Goal: Task Accomplishment & Management: Complete application form

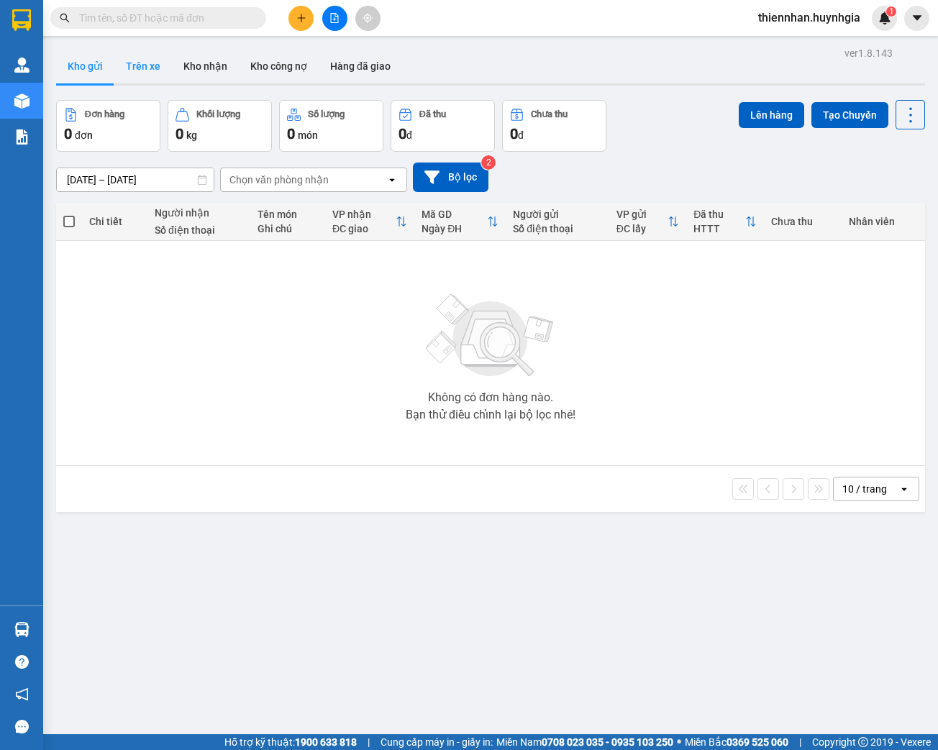
click at [151, 63] on button "Trên xe" at bounding box center [143, 66] width 58 height 35
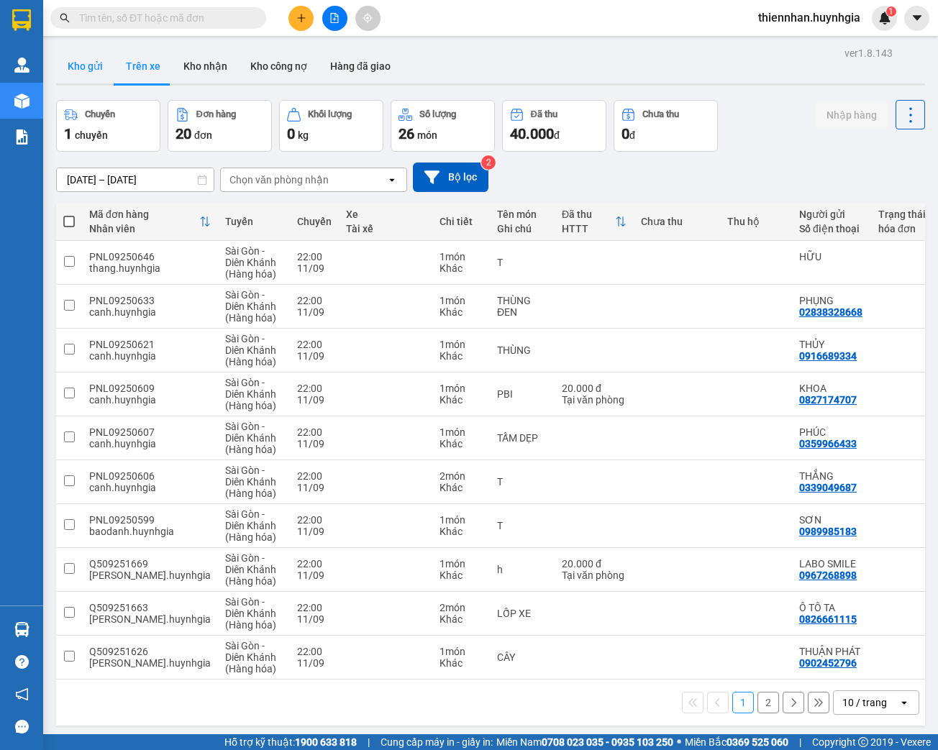
click at [86, 69] on button "Kho gửi" at bounding box center [85, 66] width 58 height 35
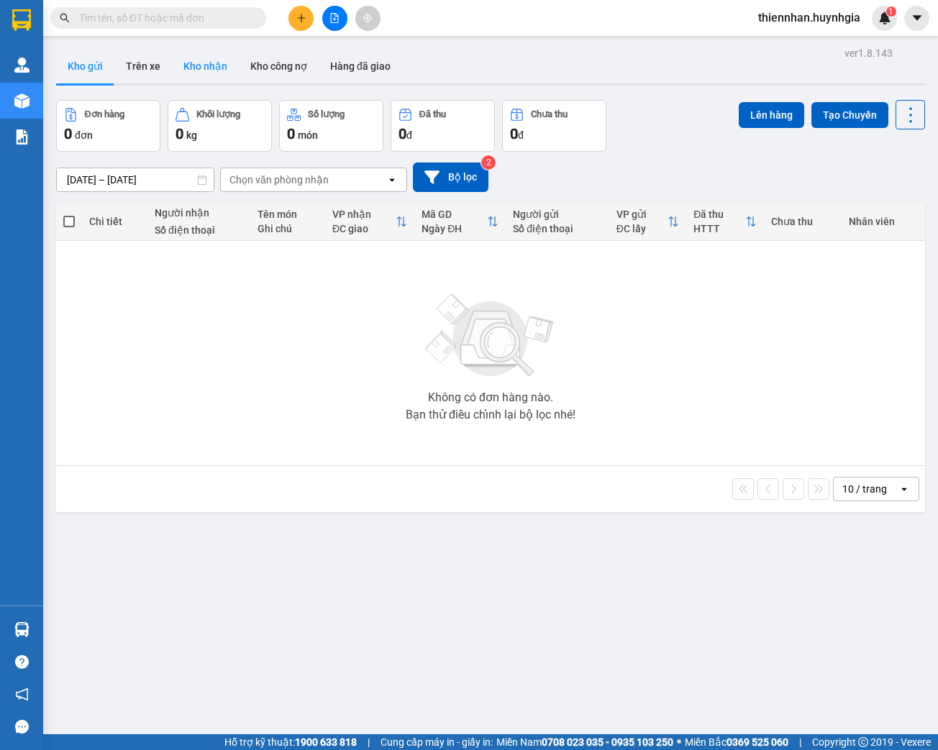
click at [186, 74] on button "Kho nhận" at bounding box center [205, 66] width 67 height 35
click at [83, 65] on button "Kho gửi" at bounding box center [85, 66] width 58 height 35
click at [96, 67] on button "Kho gửi" at bounding box center [85, 66] width 58 height 35
click at [197, 181] on icon at bounding box center [202, 180] width 10 height 10
click at [316, 196] on div "[DATE] – [DATE] Press the down arrow key to interact with the calendar and sele…" at bounding box center [490, 177] width 869 height 51
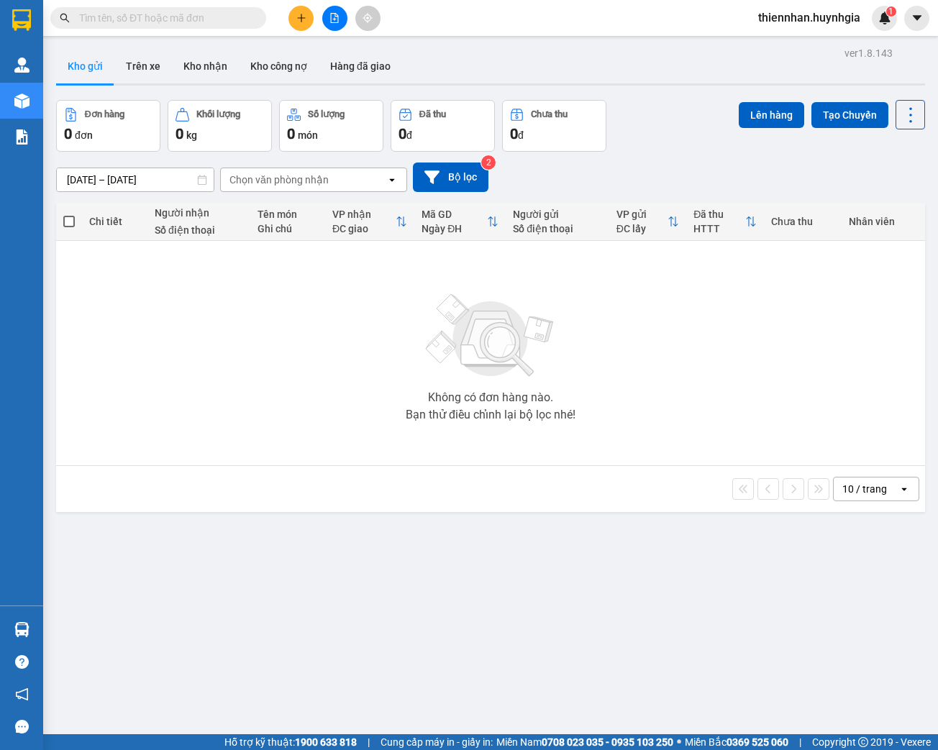
click at [316, 188] on div "Chọn văn phòng nhận" at bounding box center [303, 179] width 165 height 23
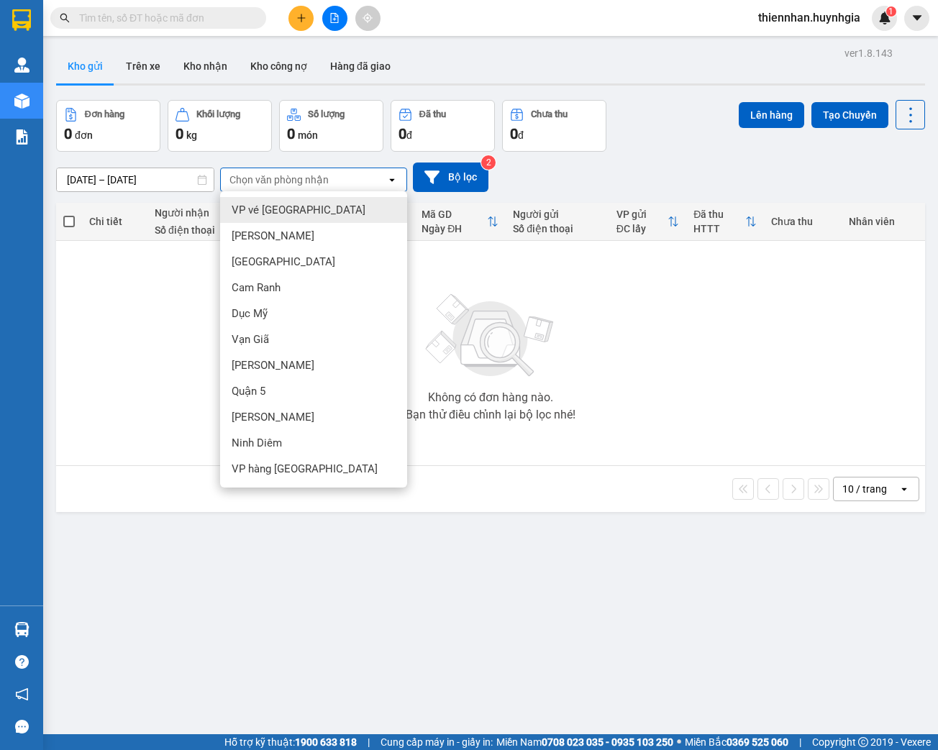
click at [486, 40] on main "ver 1.8.143 Kho gửi Trên xe Kho nhận Kho công nợ Hàng đã giao Đơn hàng 0 đơn Kh…" at bounding box center [469, 367] width 938 height 734
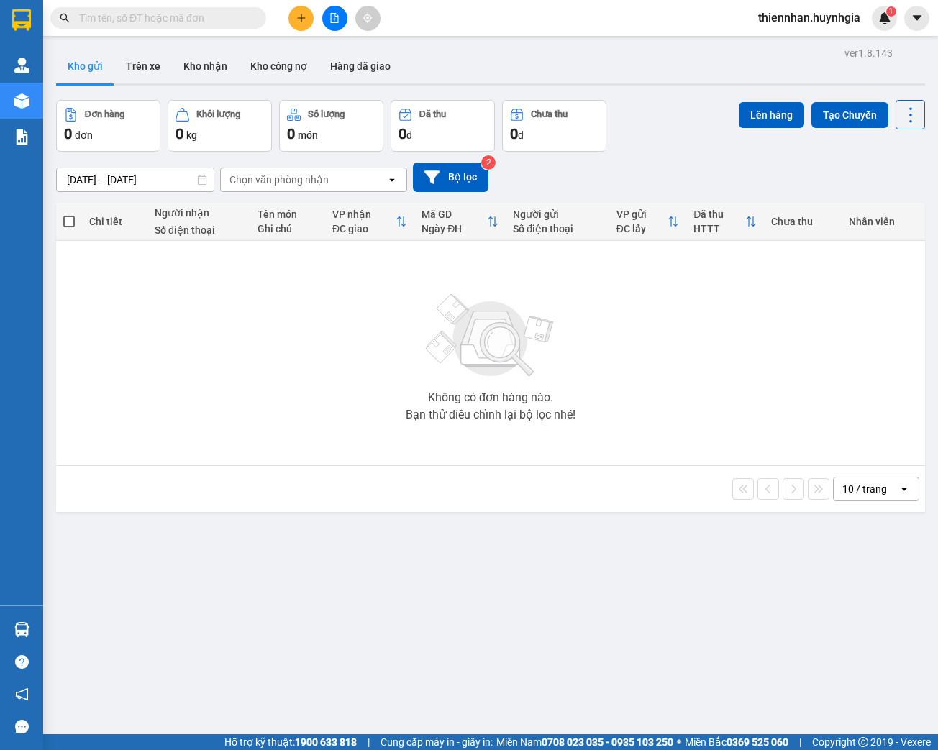
click at [203, 178] on icon at bounding box center [202, 180] width 10 height 10
click at [299, 195] on div "[DATE] – [DATE] Press the down arrow key to interact with the calendar and sele…" at bounding box center [490, 177] width 869 height 51
click at [220, 23] on input "text" at bounding box center [164, 18] width 170 height 16
click at [303, 19] on icon "plus" at bounding box center [301, 18] width 10 height 10
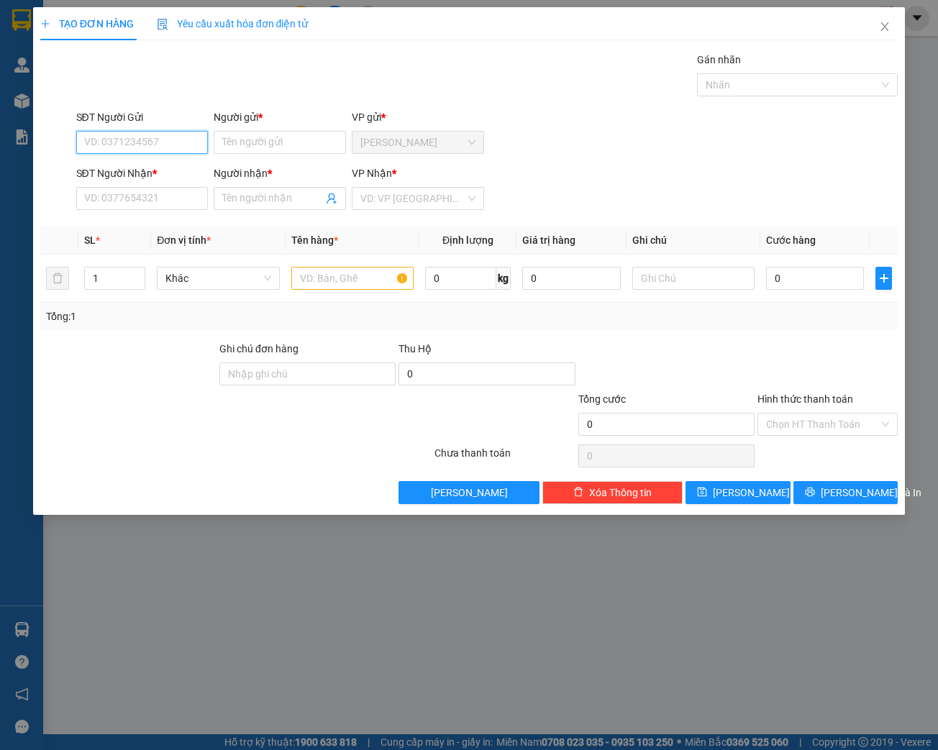
click at [167, 134] on input "SĐT Người Gửi" at bounding box center [142, 142] width 132 height 23
type input "0983727670"
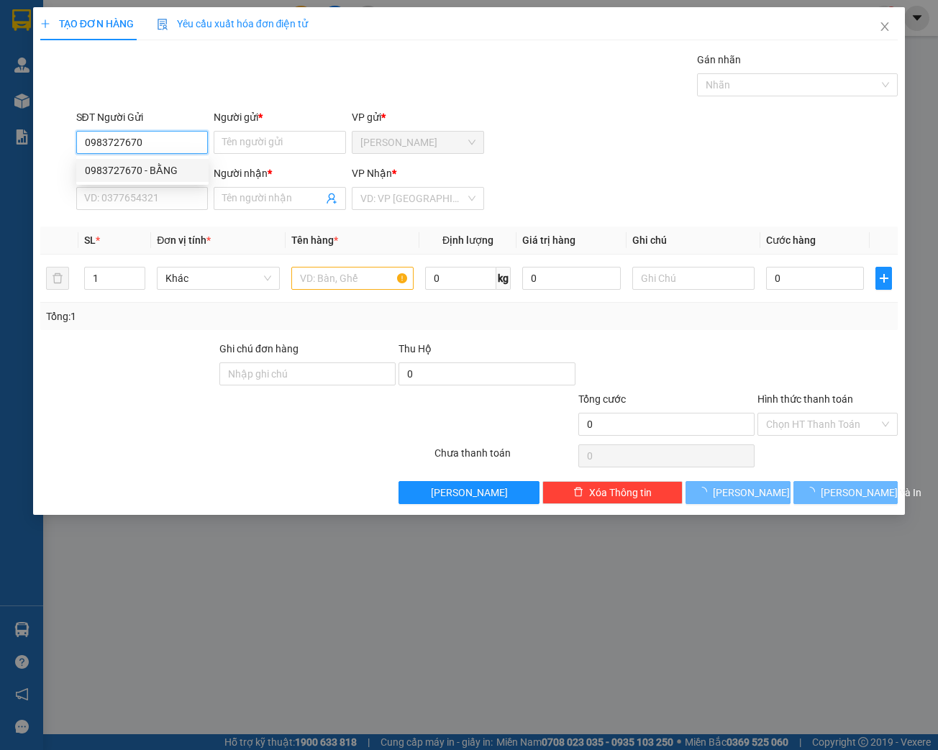
click at [139, 170] on div "0983727670 - BẰNG" at bounding box center [142, 171] width 115 height 16
type input "BẰNG"
type input "0918373177"
type input "SƠN"
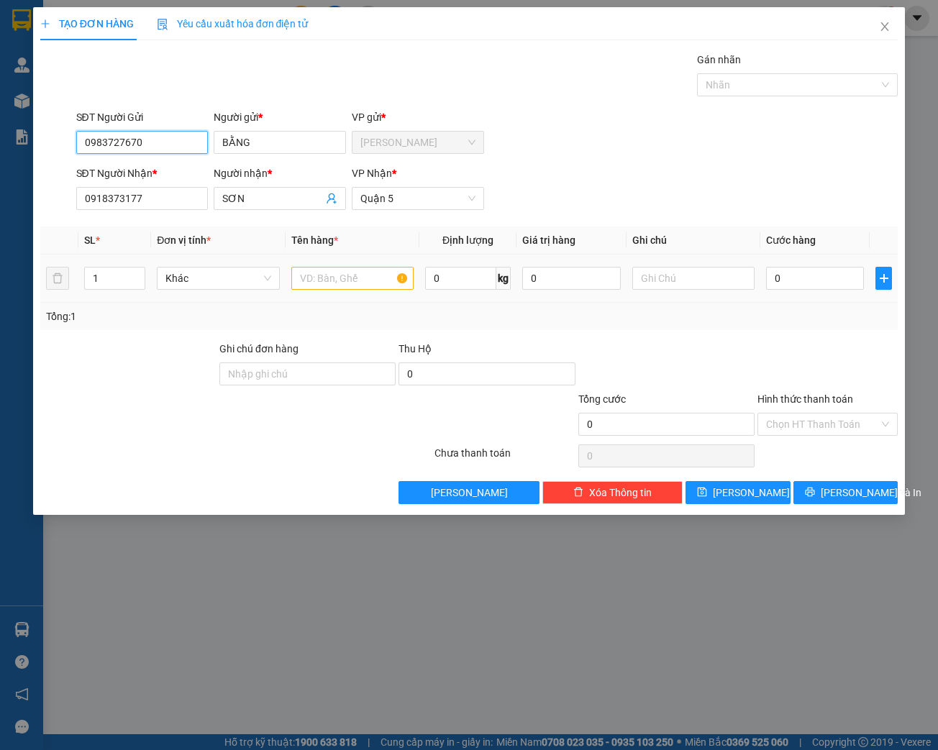
type input "0983727670"
drag, startPoint x: 322, startPoint y: 265, endPoint x: 316, endPoint y: 271, distance: 8.2
click at [322, 267] on td at bounding box center [353, 279] width 134 height 48
click at [316, 271] on input "text" at bounding box center [352, 278] width 122 height 23
type input "HỘP"
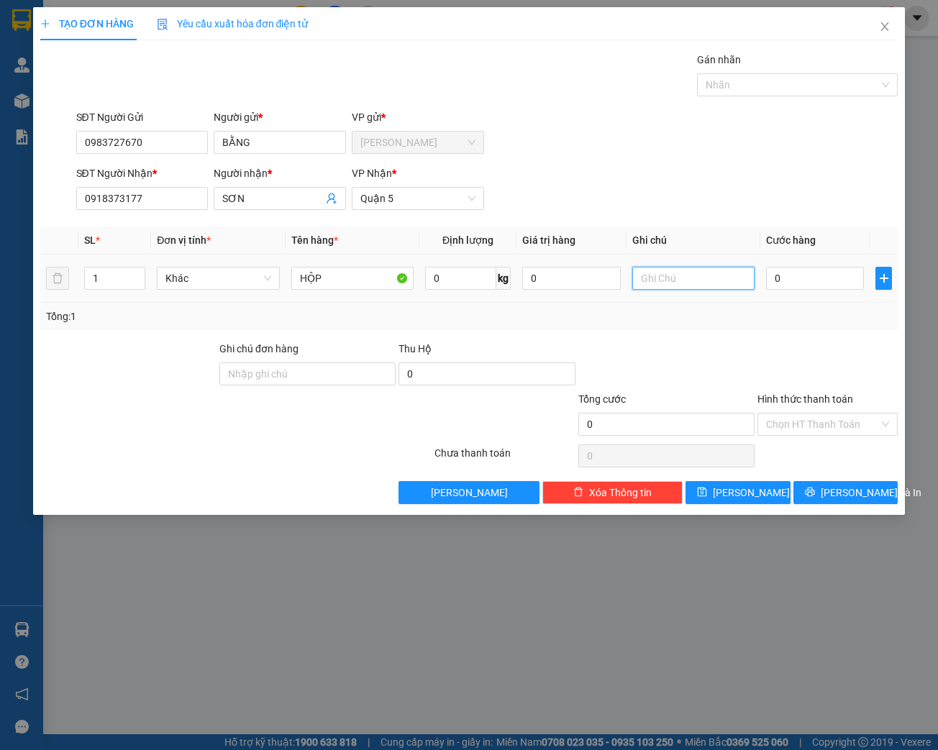
click at [649, 282] on input "text" at bounding box center [693, 278] width 122 height 23
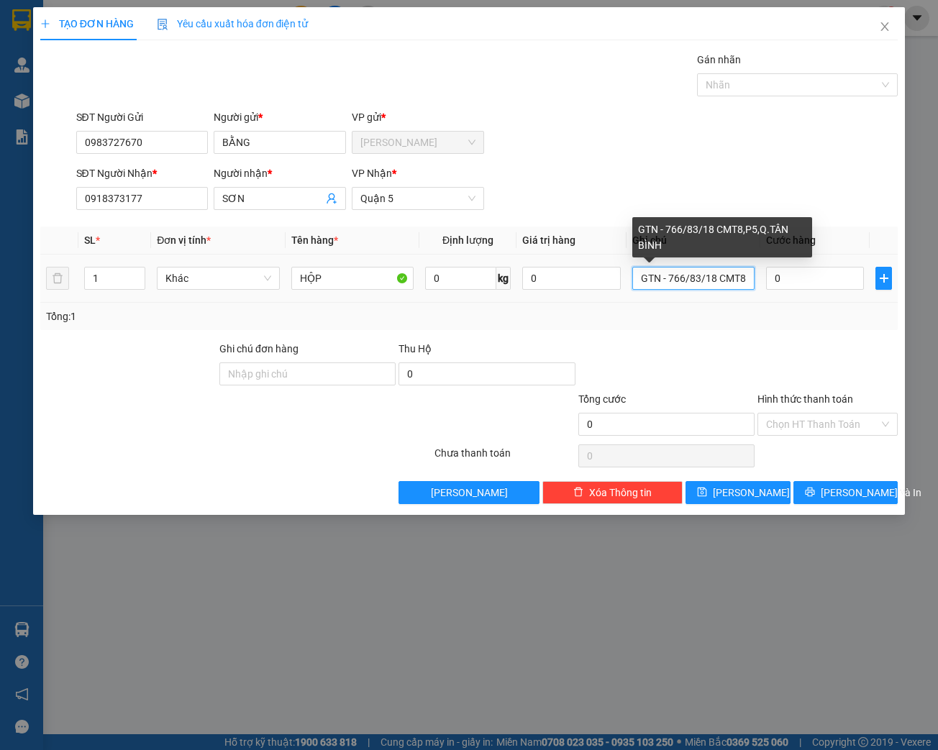
click at [667, 278] on input "GTN - 766/83/18 CMT8,P5,Q.TÂN BÌNH" at bounding box center [693, 278] width 122 height 23
type input "GTN - 50(ĐT) 766/83/18 CMT8,P5,Q.TÂN BÌNH"
click at [778, 276] on input "0" at bounding box center [815, 278] width 98 height 23
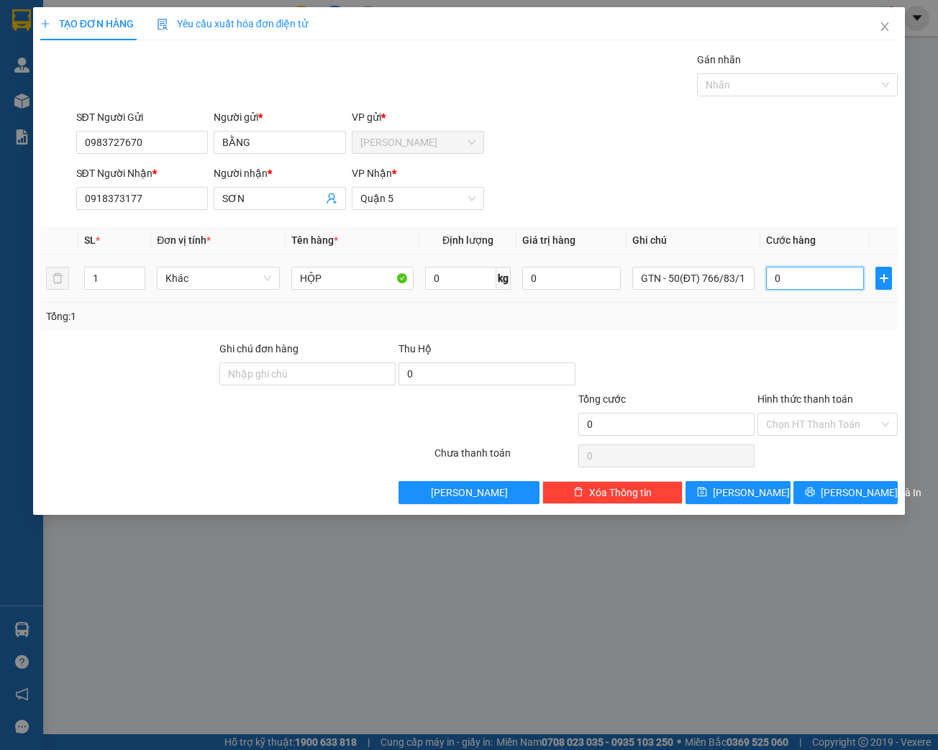
type input "2"
type input "20"
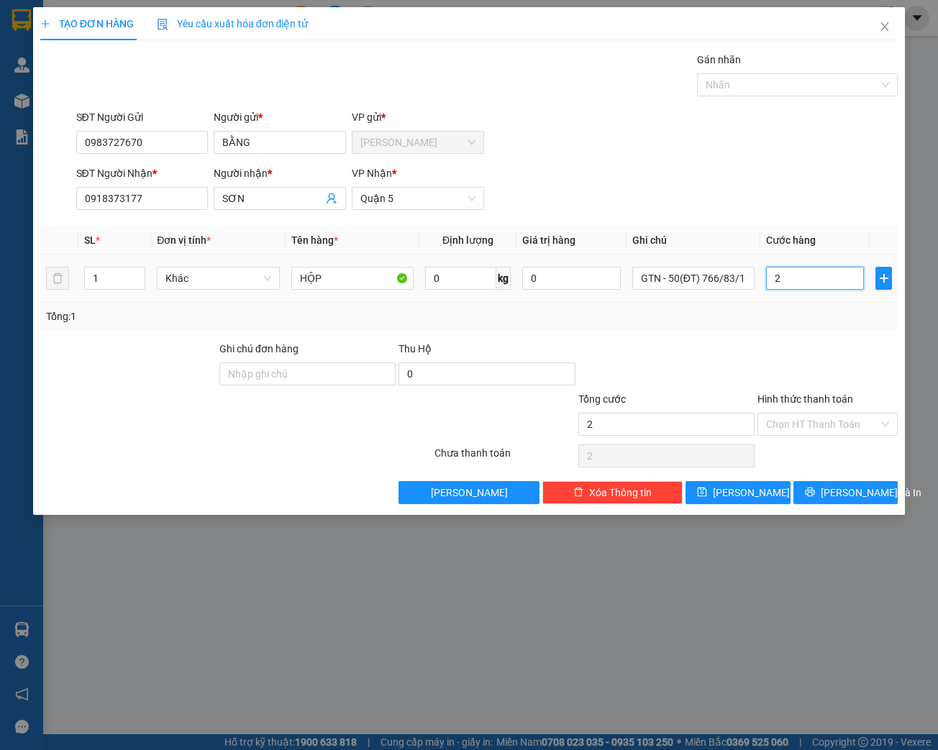
type input "20"
type input "200"
type input "2.000"
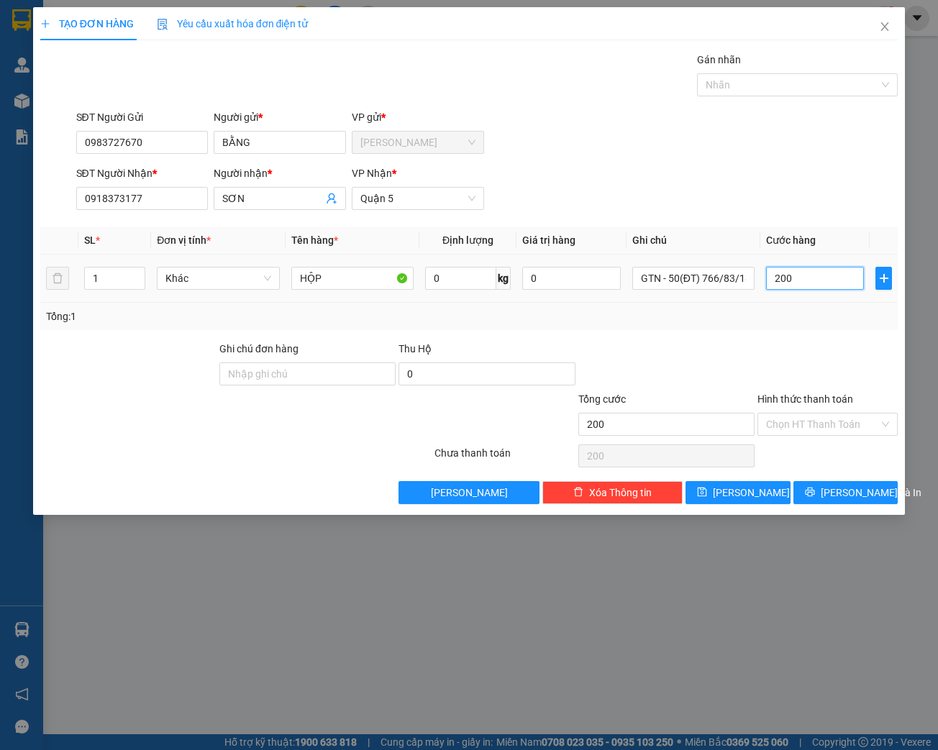
type input "2.000"
type input "20.000"
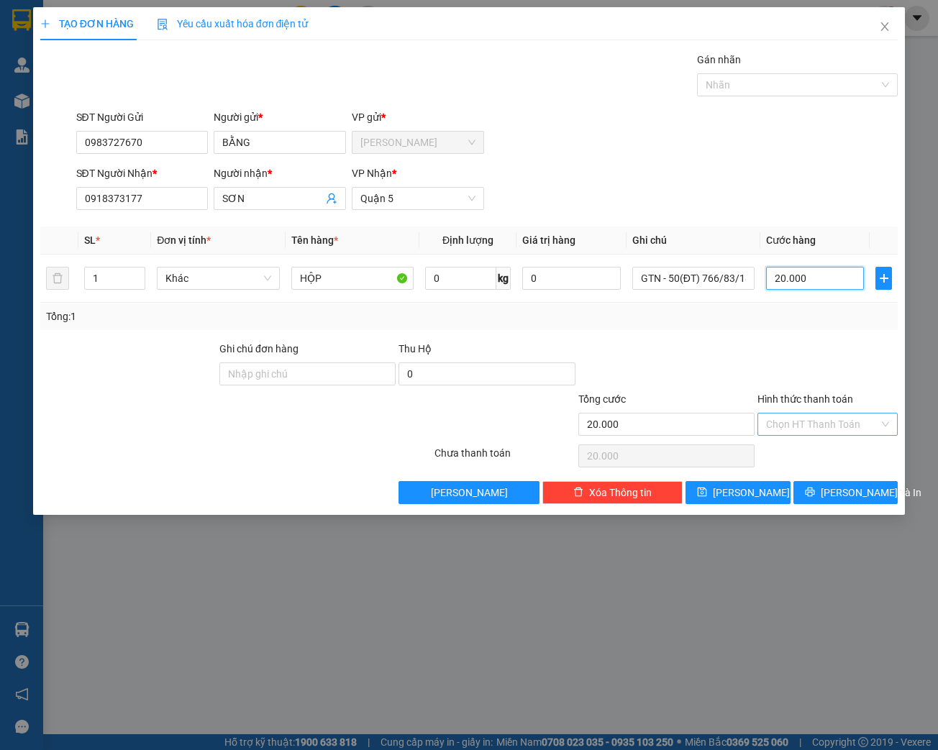
type input "20.000"
click at [808, 429] on input "Hình thức thanh toán" at bounding box center [822, 425] width 113 height 22
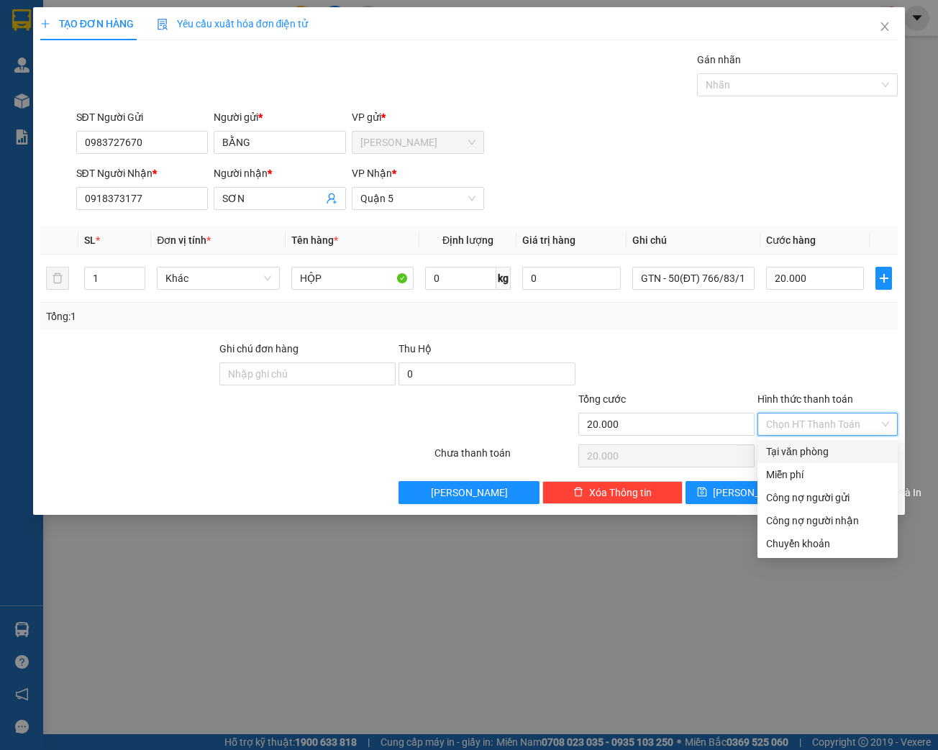
click at [796, 448] on div "Tại văn phòng" at bounding box center [827, 452] width 123 height 16
type input "0"
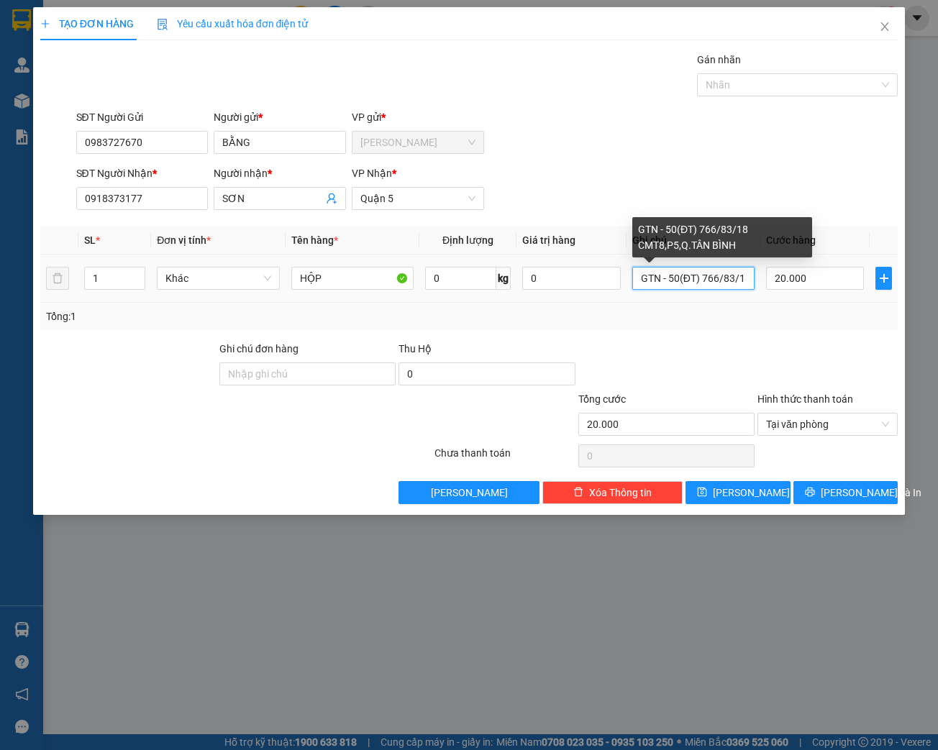
scroll to position [0, 100]
drag, startPoint x: 650, startPoint y: 281, endPoint x: 769, endPoint y: 281, distance: 118.7
click at [769, 281] on tr "1 Khác HỘP 0 kg 0 GTN - 50(ĐT) 766/83/18 CMT8,P5,Q.TÂN BÌNH 20.000" at bounding box center [469, 279] width 858 height 48
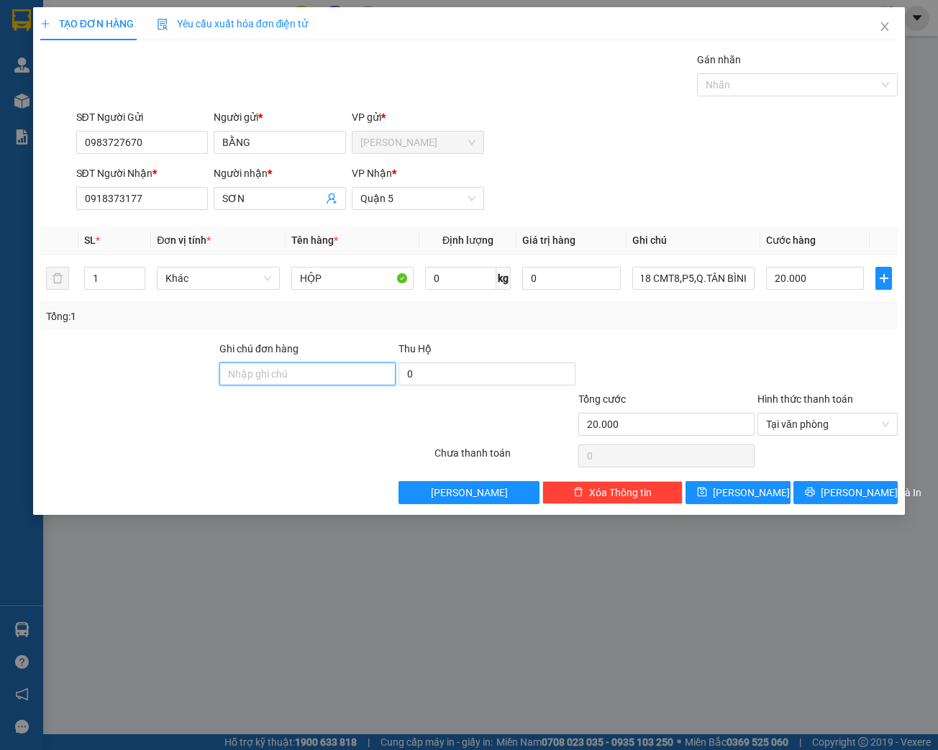
click at [298, 363] on input "Ghi chú đơn hàng" at bounding box center [307, 374] width 176 height 23
paste input "GTN - 50(ĐT) 766/83/18 CMT8,P5,Q.TÂN BÌNH"
type input "GTN - 50(ĐT) 766/83/18 CMT8,P5,Q.TÂN BÌNH"
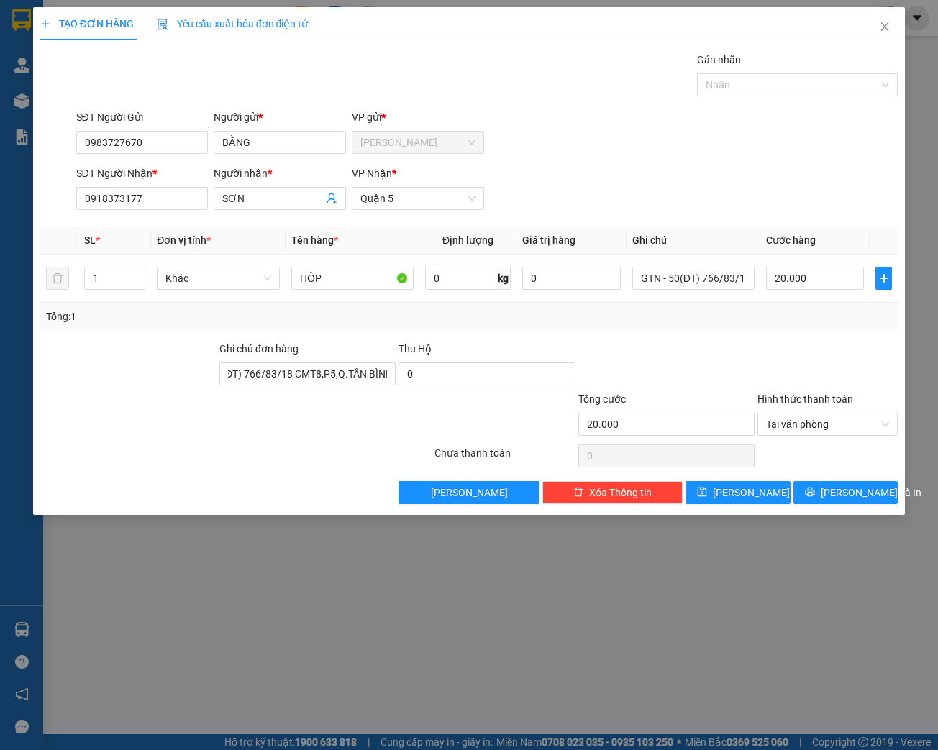
scroll to position [0, 0]
click at [836, 479] on div "Transit Pickup Surcharge Ids Transit Deliver Surcharge Ids Transit Deliver Surc…" at bounding box center [469, 278] width 858 height 452
click at [838, 488] on span "[PERSON_NAME] và In" at bounding box center [871, 493] width 101 height 16
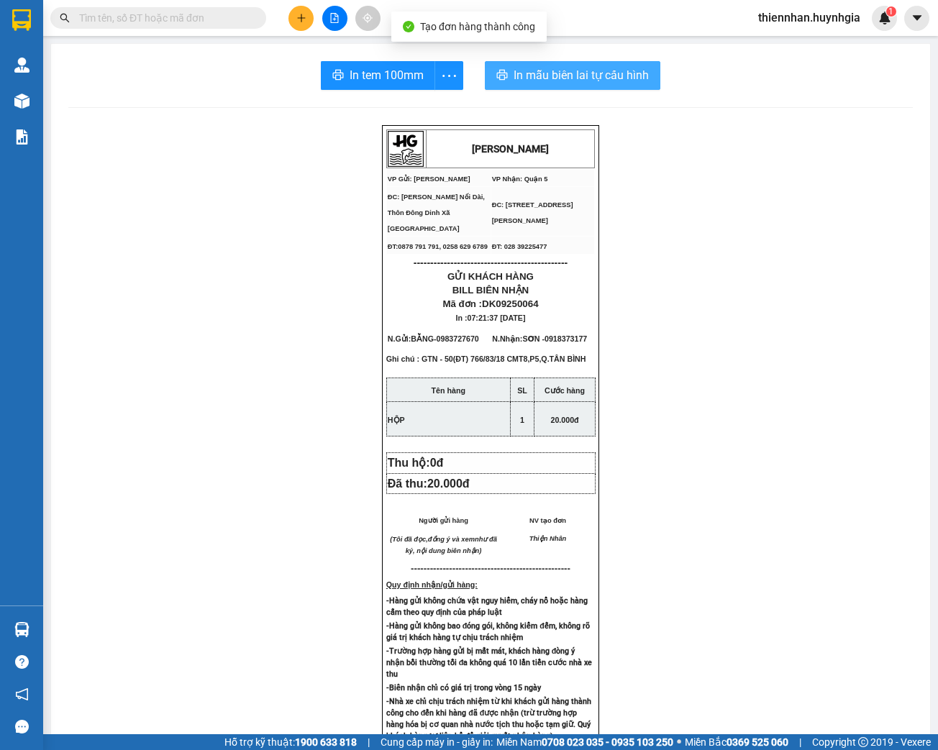
click at [564, 69] on span "In mẫu biên lai tự cấu hình" at bounding box center [581, 75] width 135 height 18
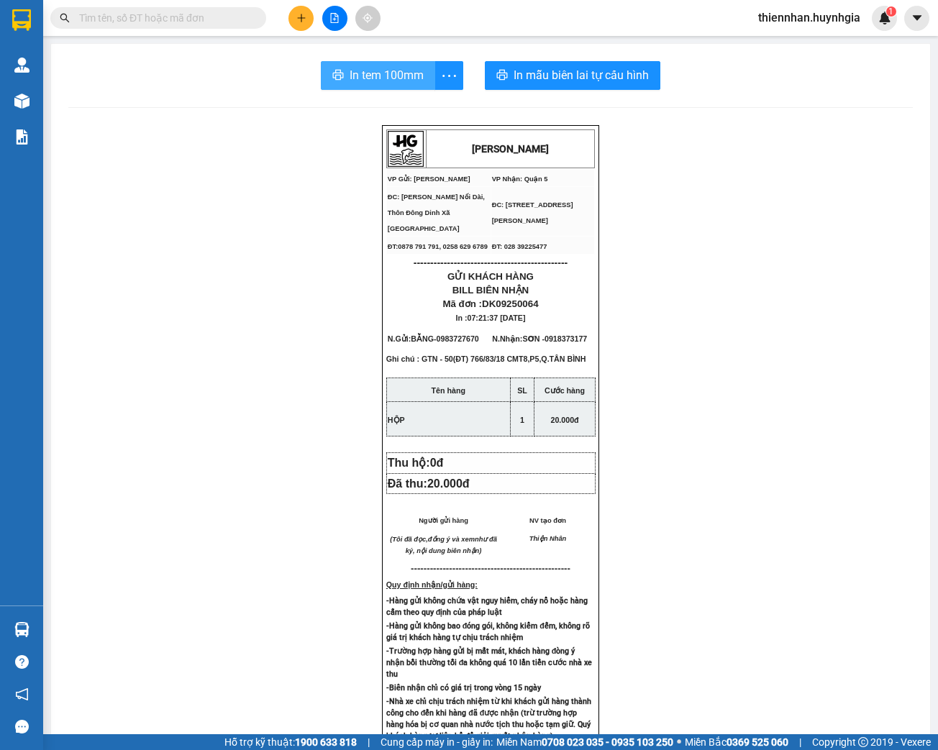
click at [388, 75] on span "In tem 100mm" at bounding box center [387, 75] width 74 height 18
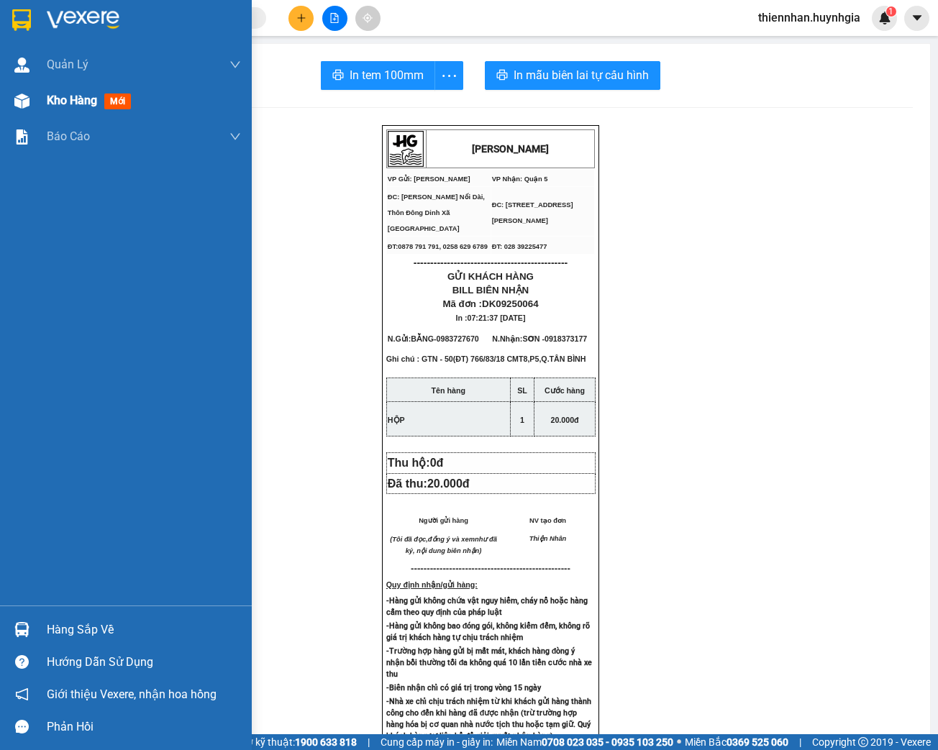
click at [28, 104] on img at bounding box center [21, 101] width 15 height 15
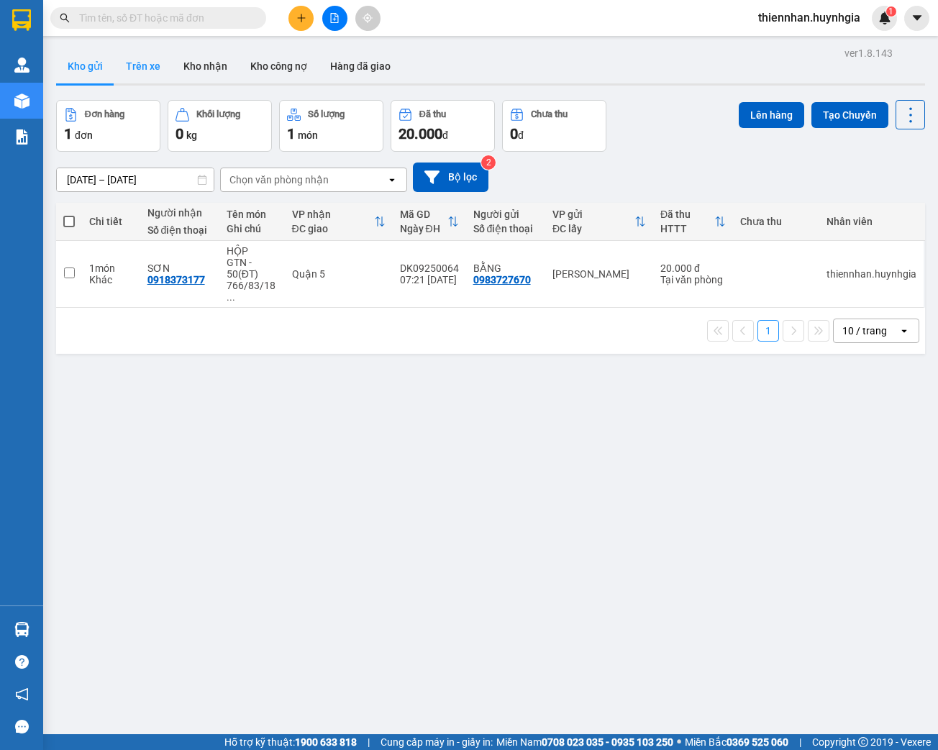
click at [138, 66] on button "Trên xe" at bounding box center [143, 66] width 58 height 35
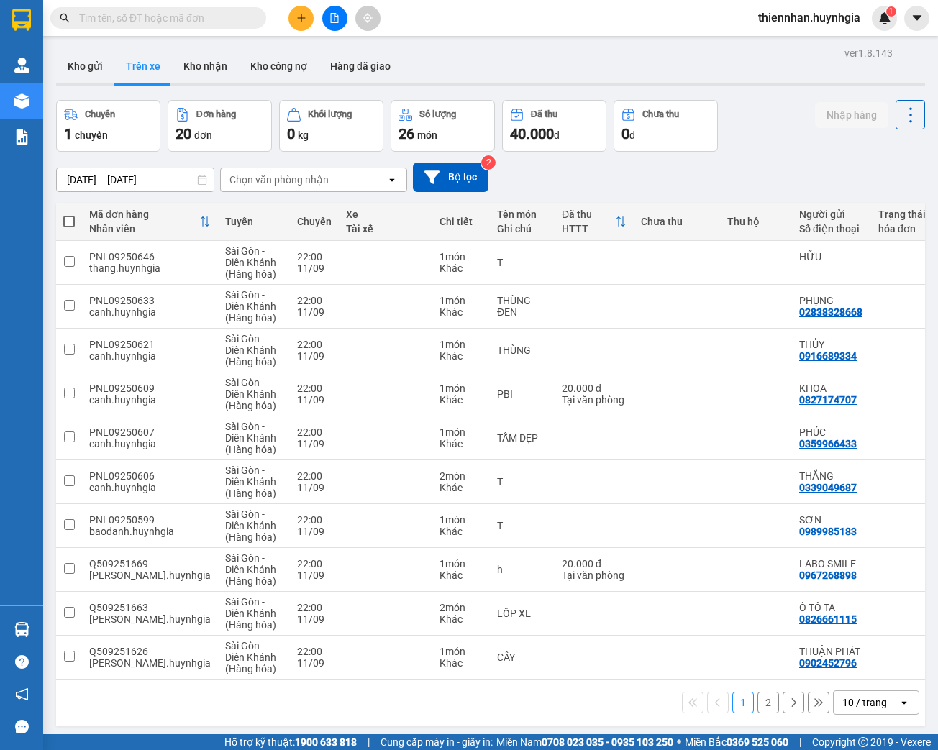
click at [201, 180] on icon at bounding box center [202, 180] width 10 height 10
click at [197, 181] on icon at bounding box center [202, 180] width 10 height 10
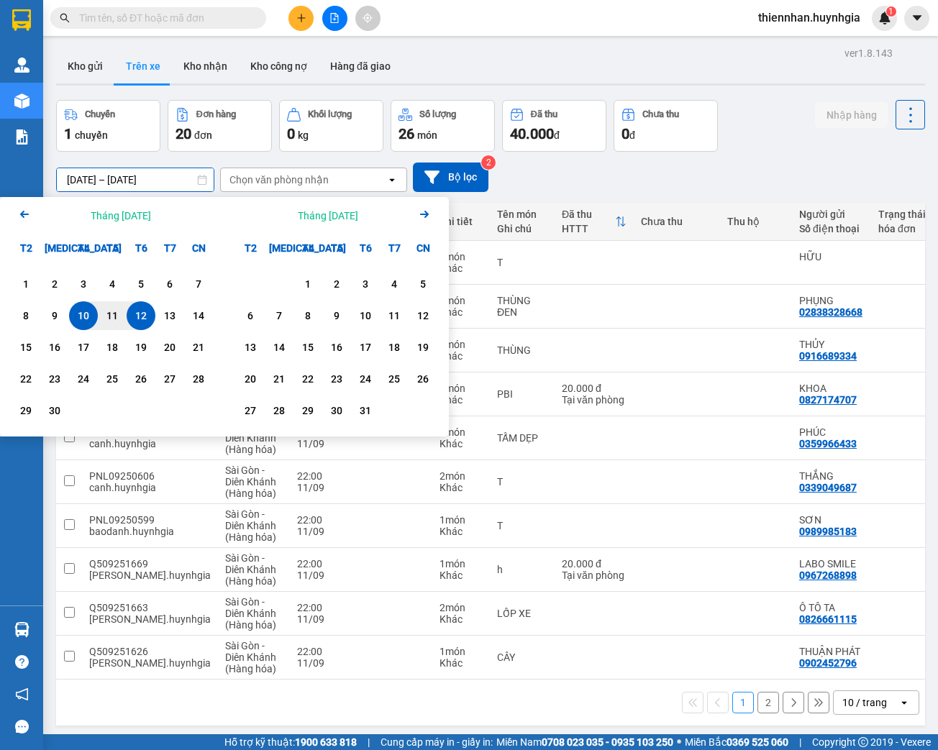
click at [188, 179] on input "[DATE] – [DATE]" at bounding box center [135, 179] width 157 height 23
click at [106, 325] on div "11" at bounding box center [112, 315] width 29 height 29
click at [129, 316] on div "12" at bounding box center [141, 315] width 29 height 29
type input "[DATE] – [DATE]"
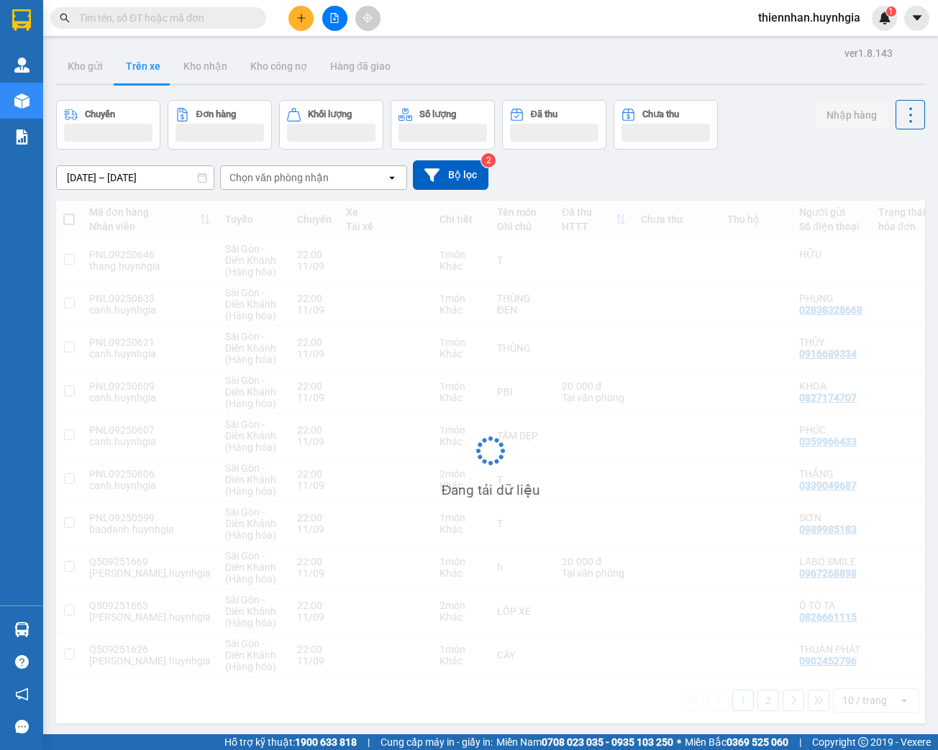
click at [329, 188] on div "Chọn văn phòng nhận" at bounding box center [303, 177] width 165 height 23
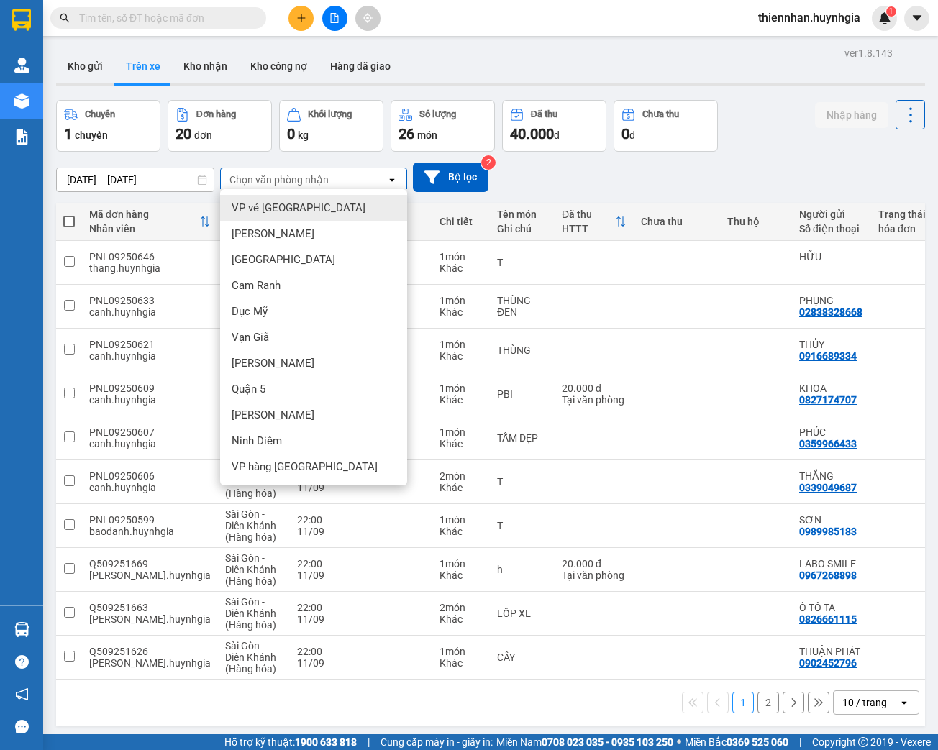
click at [332, 184] on div "Chọn văn phòng nhận" at bounding box center [303, 179] width 165 height 23
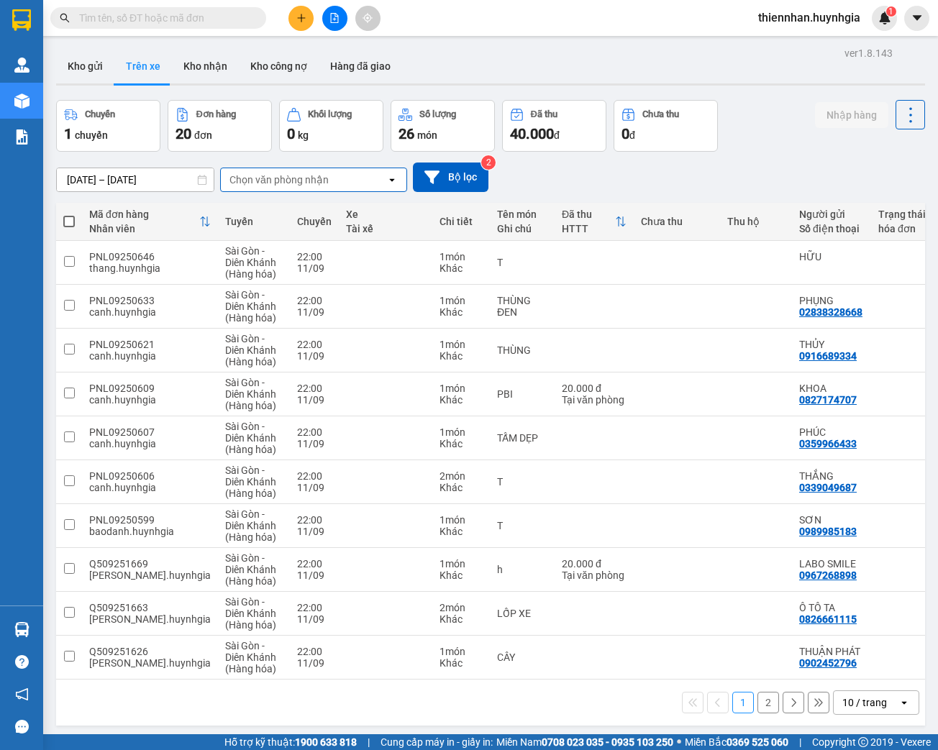
click at [332, 184] on div "Chọn văn phòng nhận" at bounding box center [303, 179] width 165 height 23
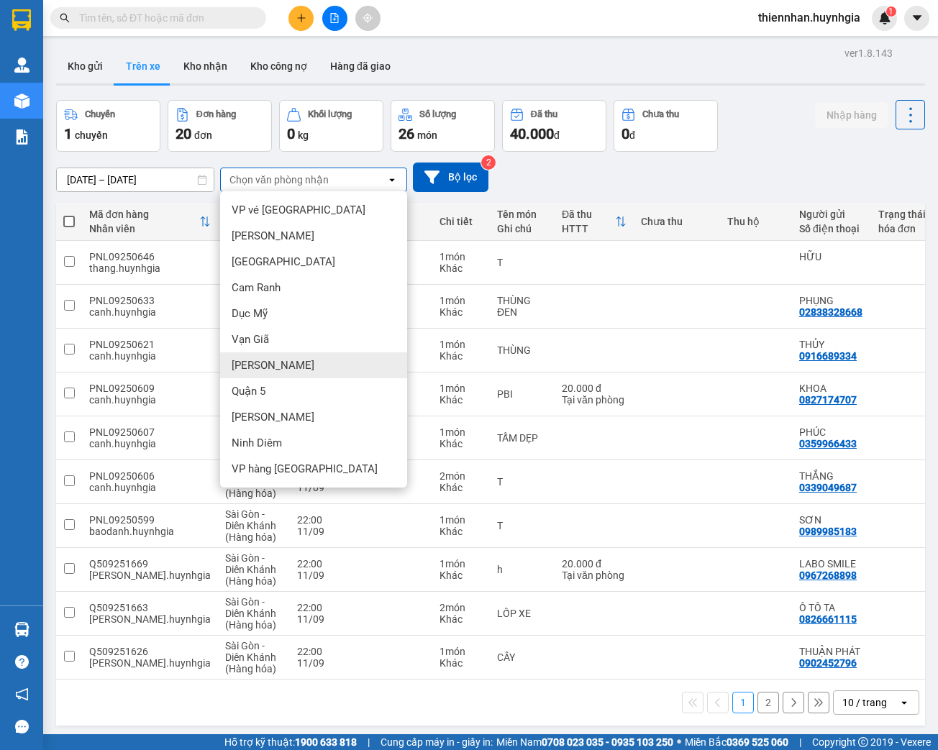
drag, startPoint x: 278, startPoint y: 365, endPoint x: 457, endPoint y: 259, distance: 208.6
click at [278, 364] on span "[PERSON_NAME]" at bounding box center [273, 365] width 83 height 14
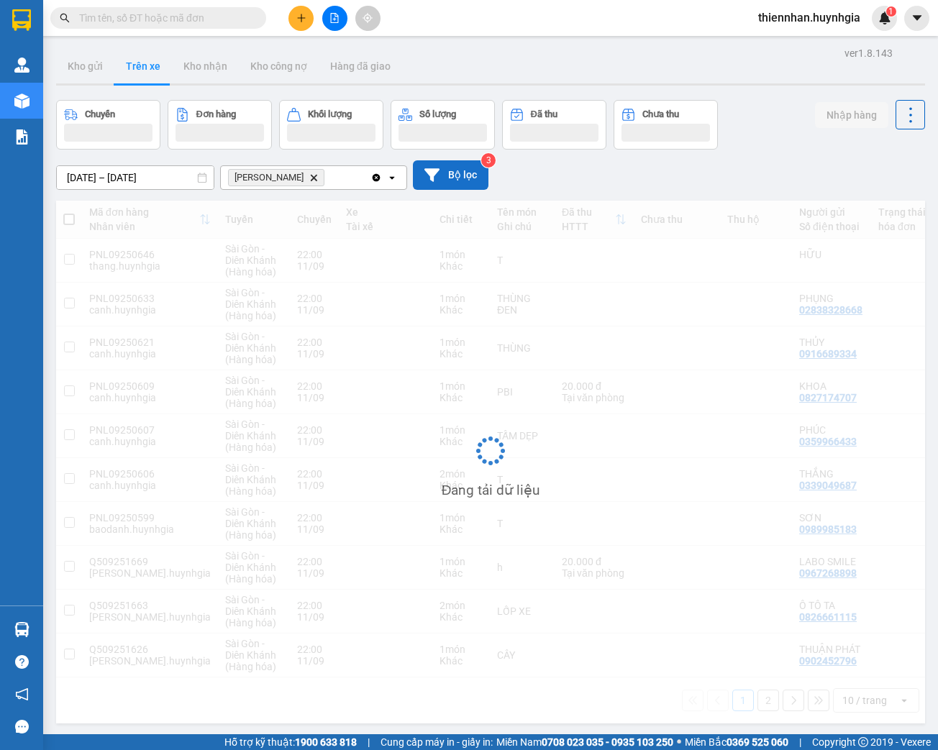
click at [467, 168] on button "Bộ lọc" at bounding box center [451, 174] width 76 height 29
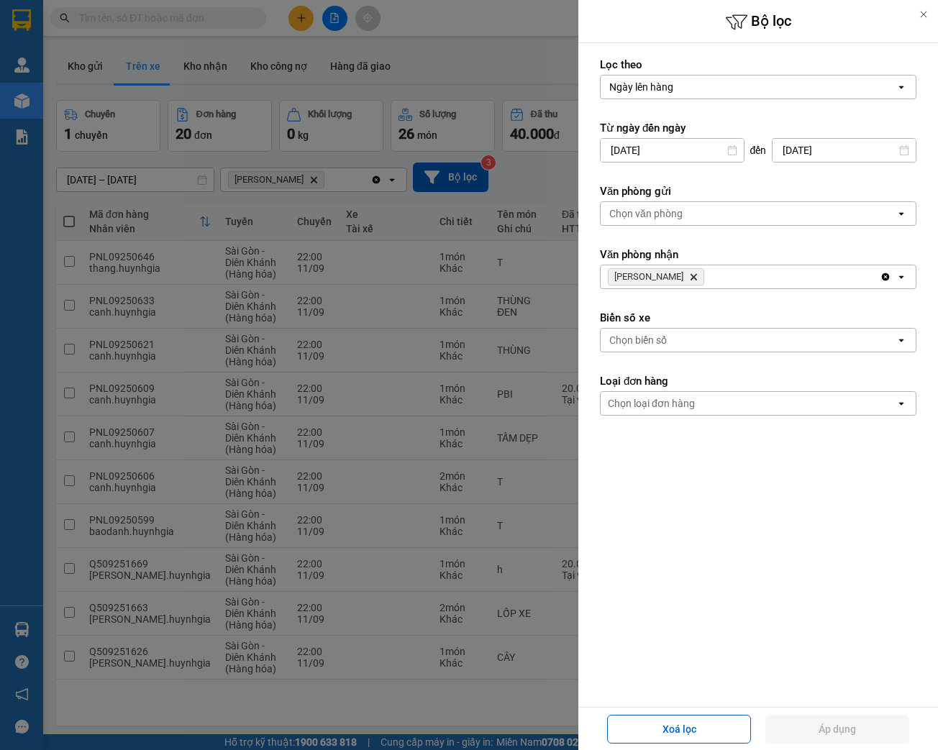
click at [675, 211] on div "Chọn văn phòng" at bounding box center [645, 213] width 73 height 14
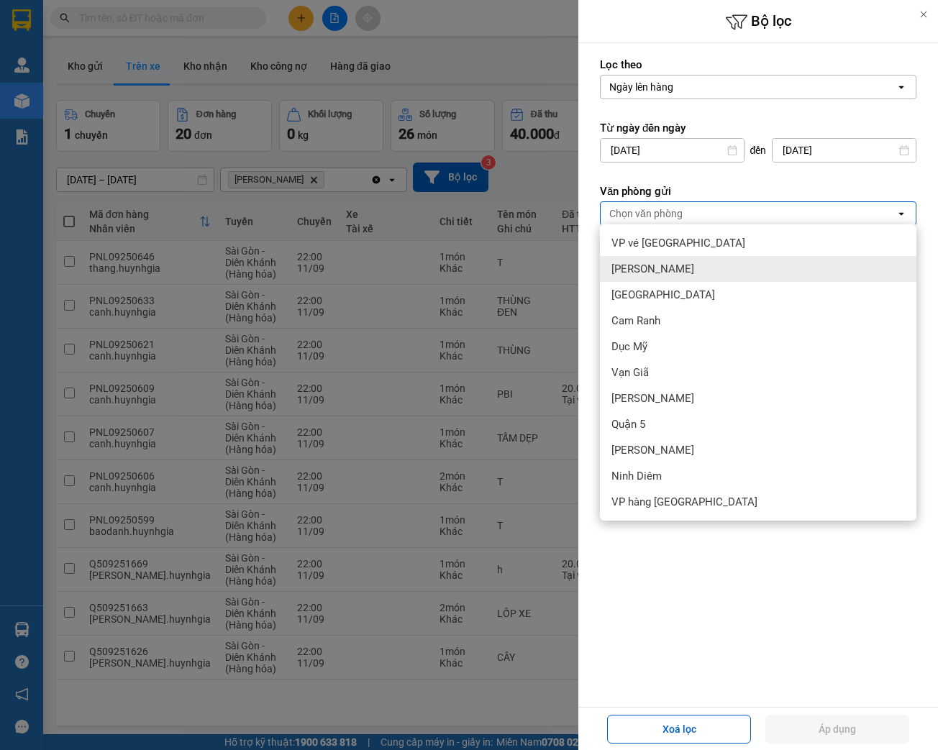
click at [670, 265] on span "[PERSON_NAME]" at bounding box center [652, 269] width 83 height 14
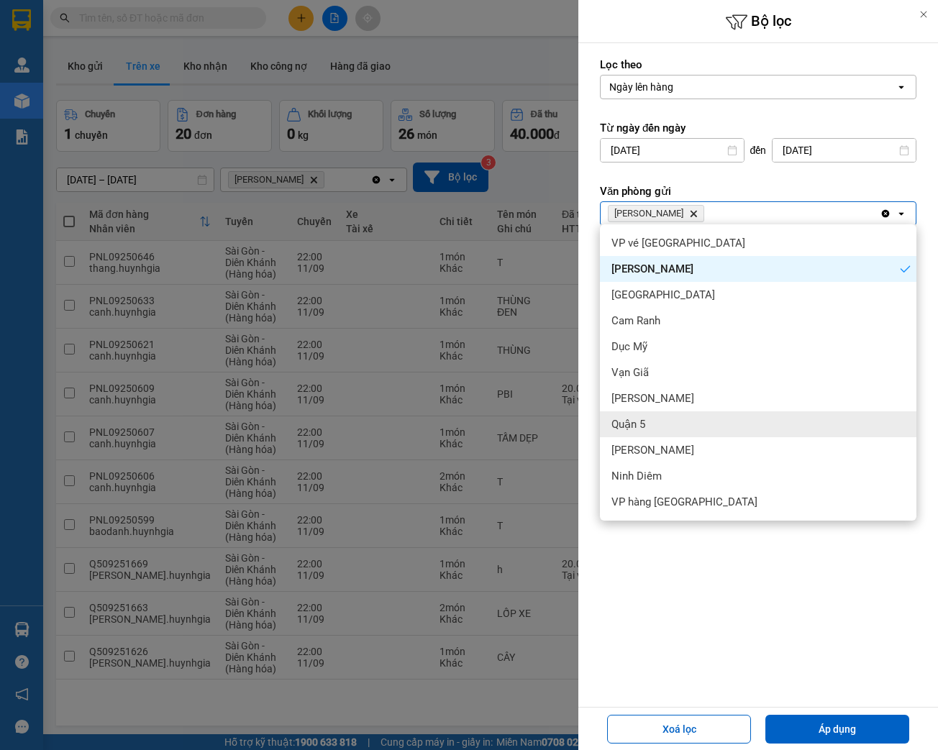
click at [671, 427] on div "Quận 5" at bounding box center [758, 424] width 316 height 26
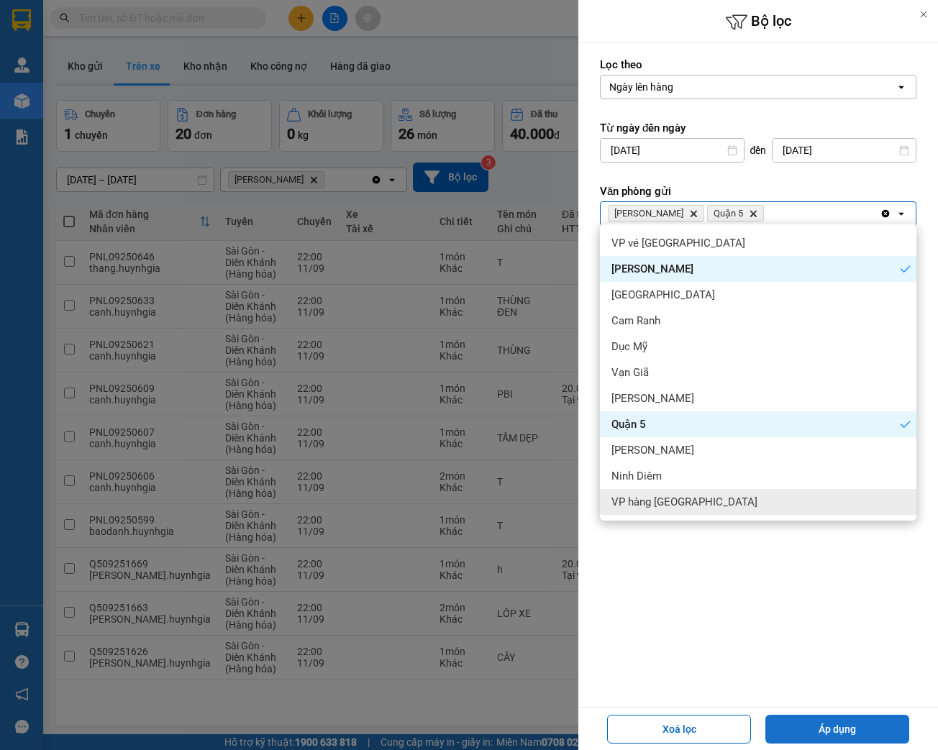
click at [856, 725] on button "Áp dụng" at bounding box center [837, 729] width 144 height 29
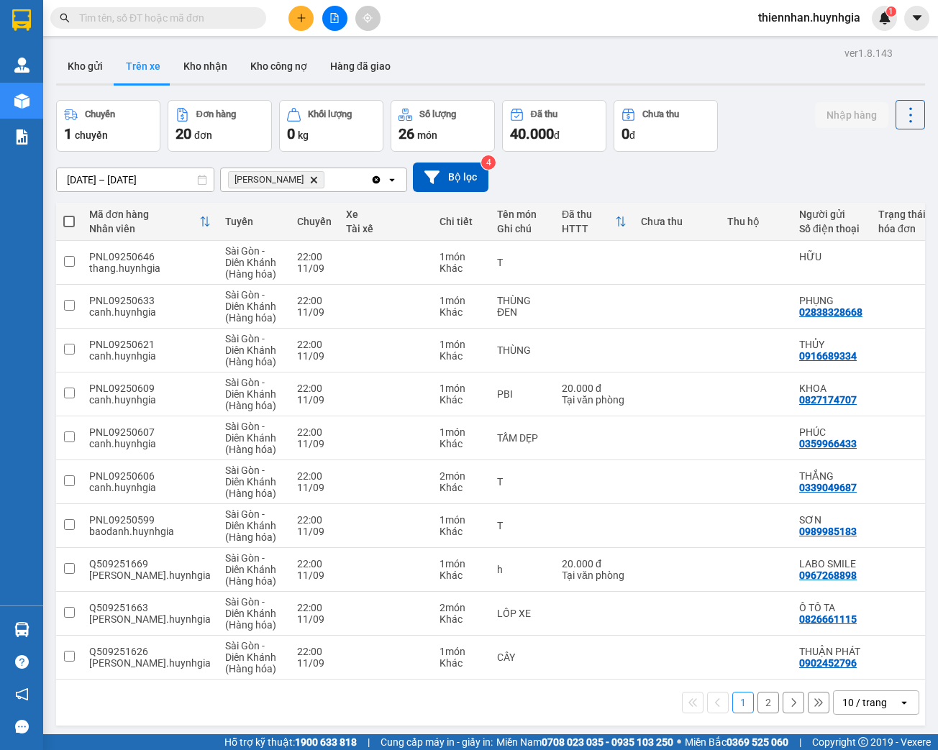
click at [873, 710] on div "10 / trang" at bounding box center [864, 703] width 45 height 14
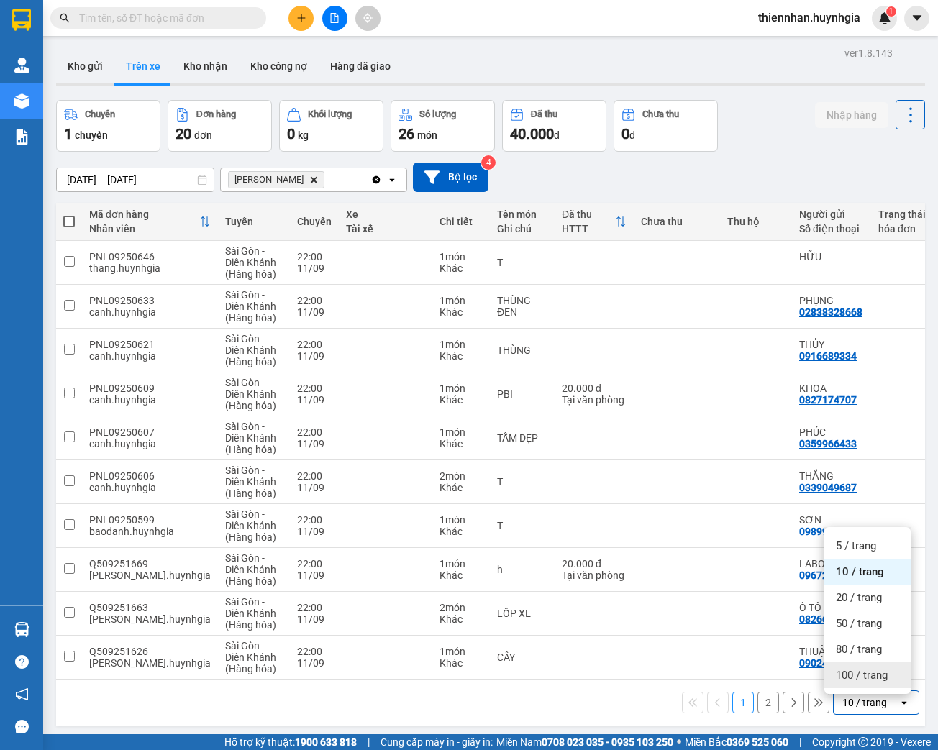
click at [858, 683] on div "100 / trang" at bounding box center [867, 675] width 86 height 26
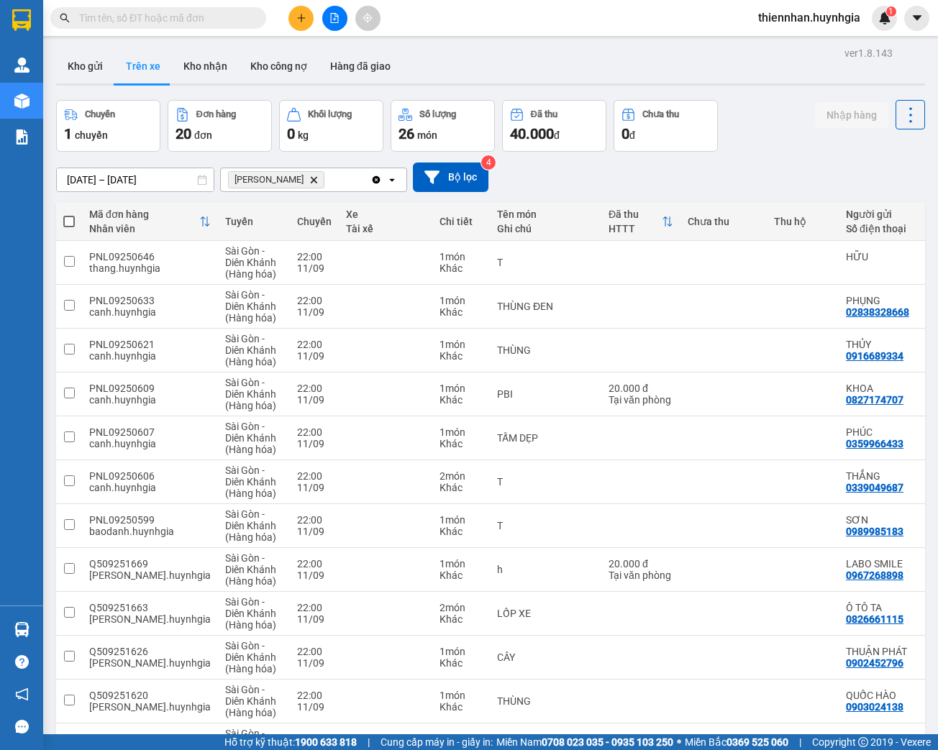
click at [69, 213] on th at bounding box center [69, 222] width 26 height 38
click at [69, 224] on span at bounding box center [69, 222] width 12 height 12
click at [69, 214] on input "checkbox" at bounding box center [69, 214] width 0 height 0
checkbox input "true"
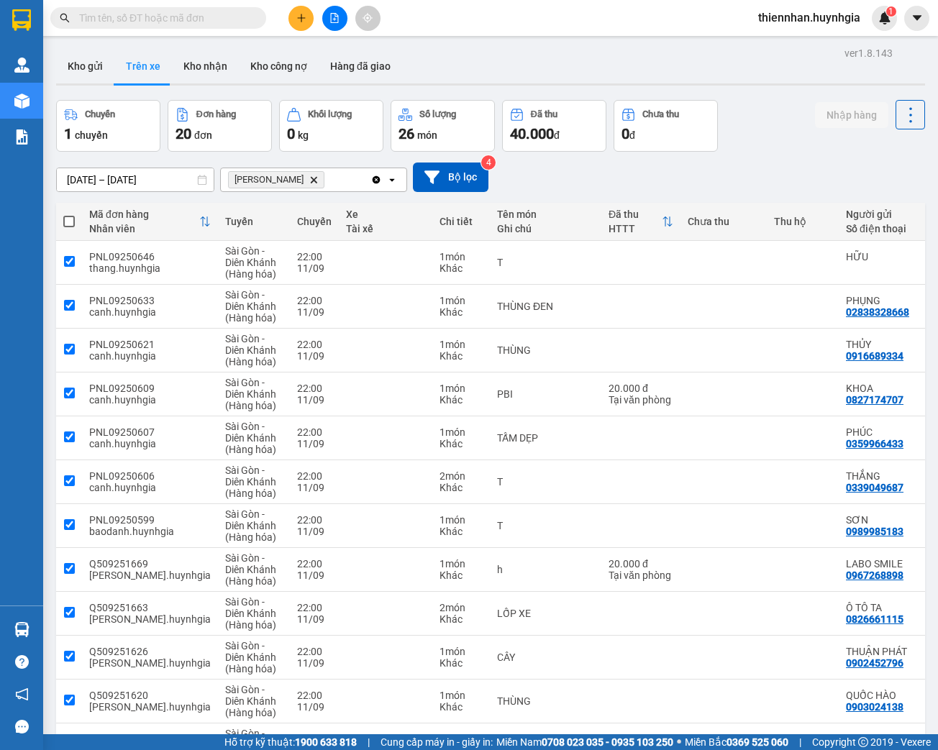
checkbox input "true"
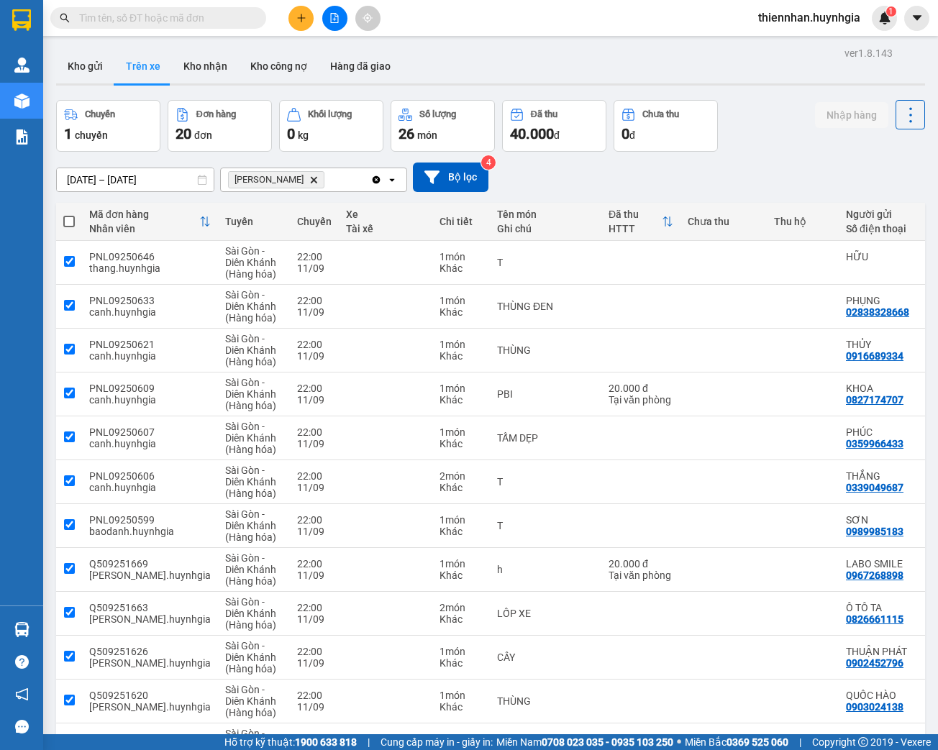
checkbox input "true"
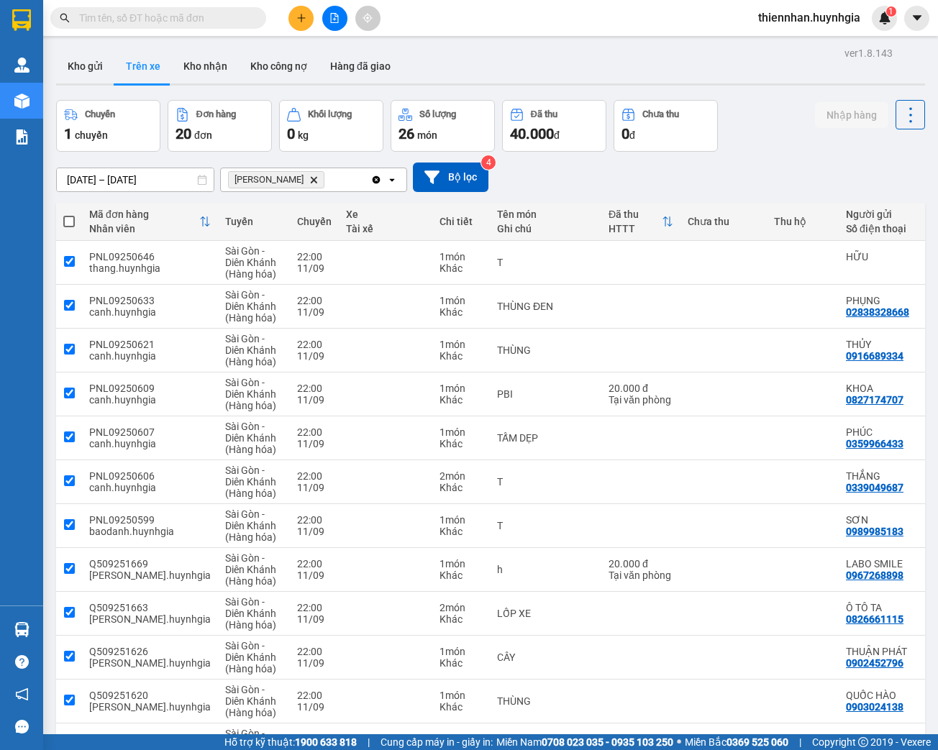
checkbox input "true"
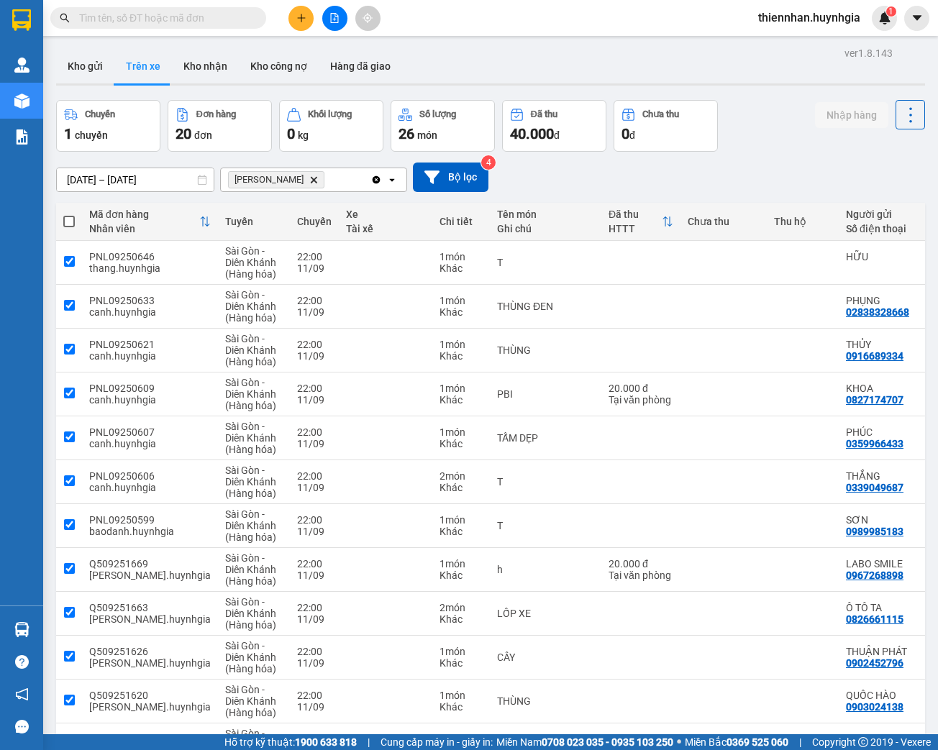
checkbox input "true"
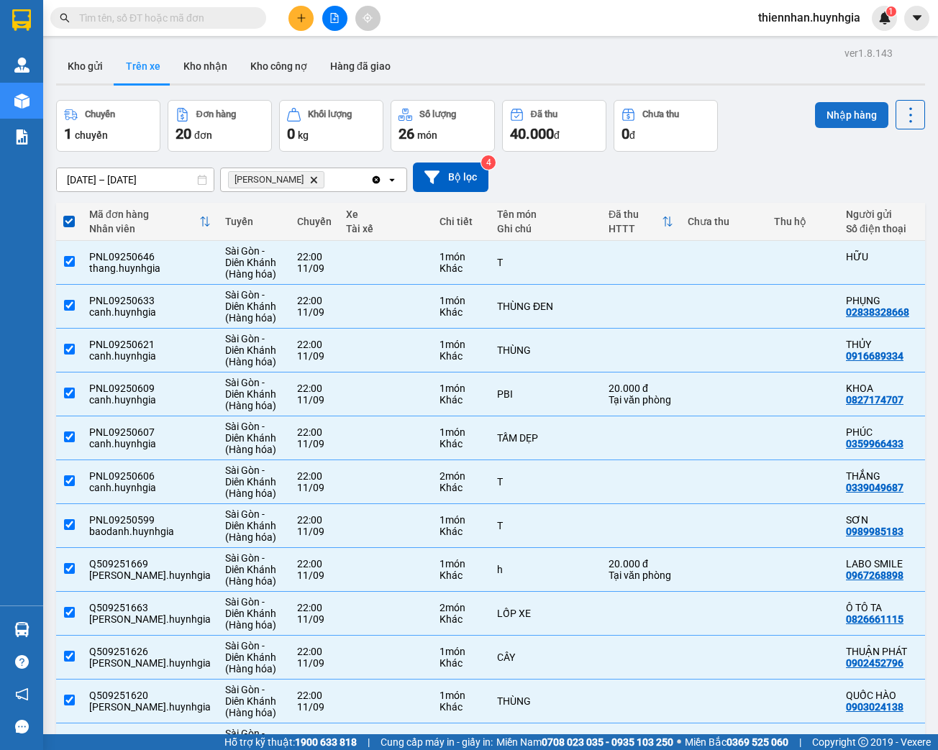
click at [849, 112] on button "Nhập hàng" at bounding box center [851, 115] width 73 height 26
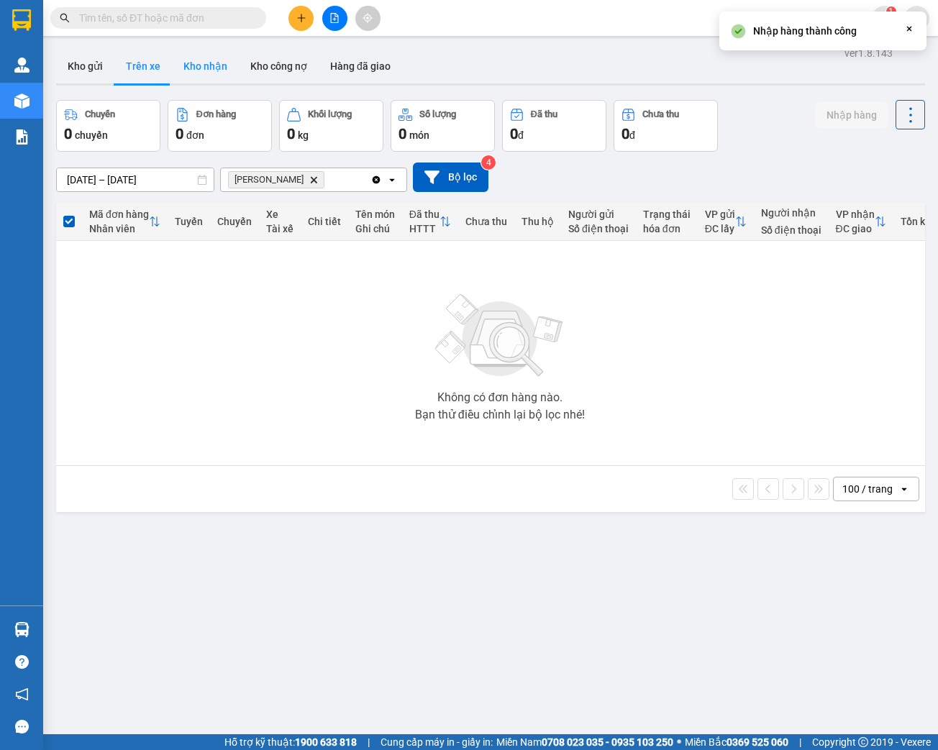
click at [202, 70] on button "Kho nhận" at bounding box center [205, 66] width 67 height 35
type input "[DATE] – [DATE]"
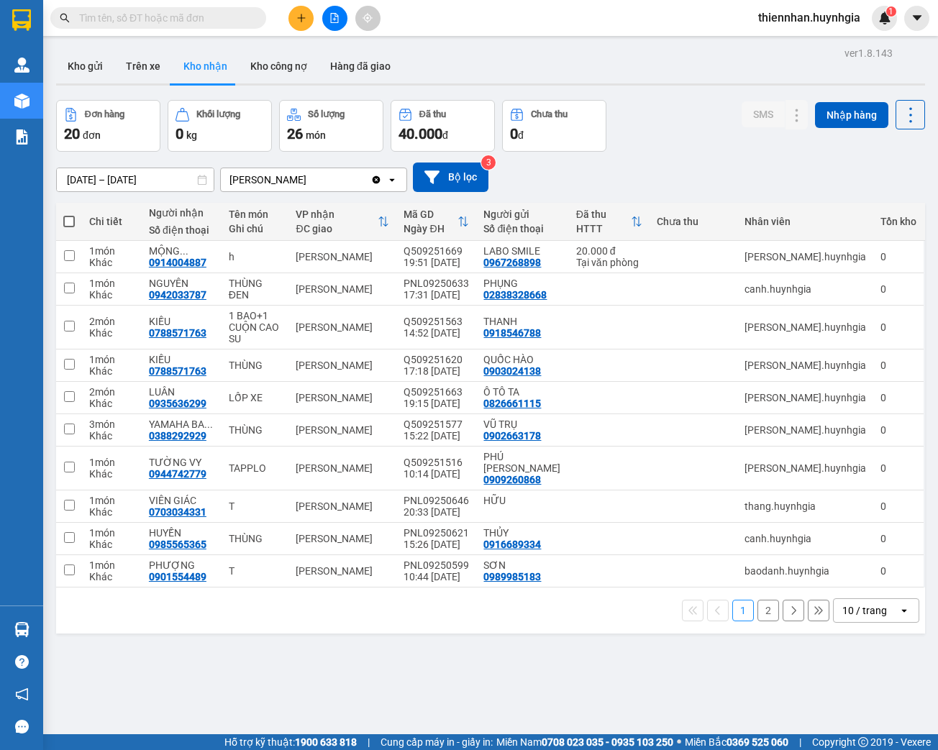
click at [868, 603] on div "10 / trang" at bounding box center [864, 610] width 45 height 14
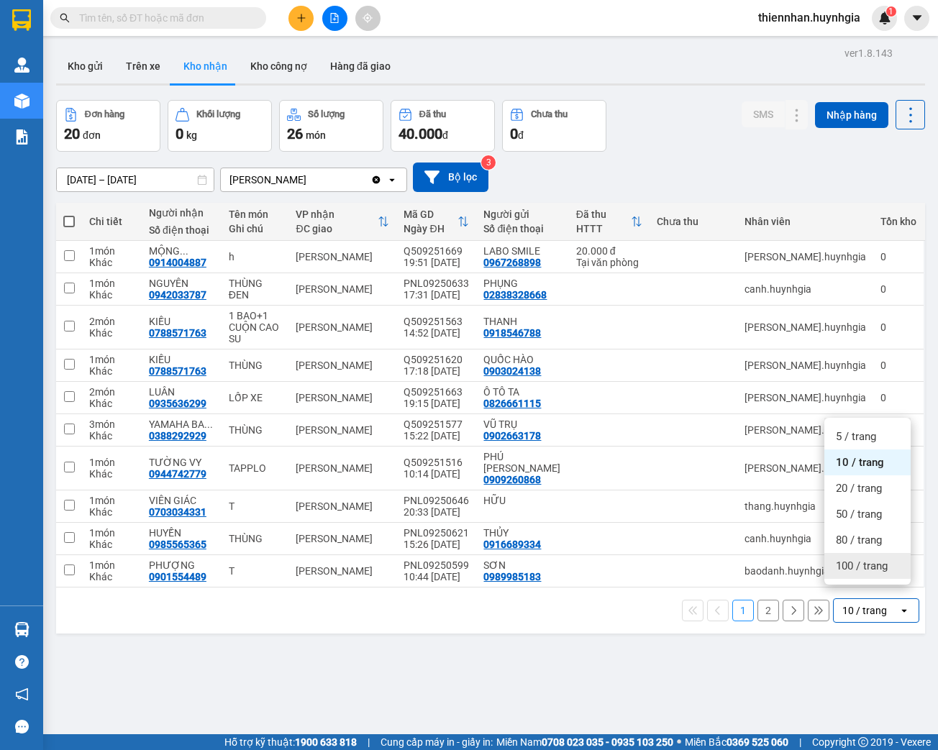
click at [857, 573] on span "100 / trang" at bounding box center [862, 566] width 52 height 14
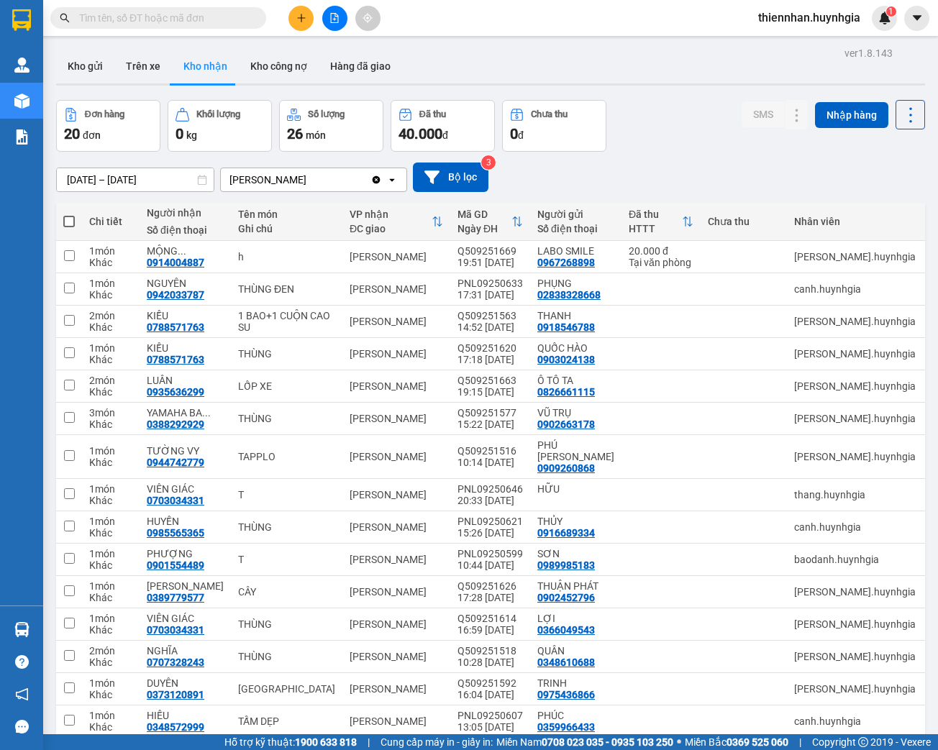
drag, startPoint x: 66, startPoint y: 219, endPoint x: 91, endPoint y: 216, distance: 24.6
click at [67, 219] on span at bounding box center [69, 222] width 12 height 12
click at [69, 214] on input "checkbox" at bounding box center [69, 214] width 0 height 0
checkbox input "true"
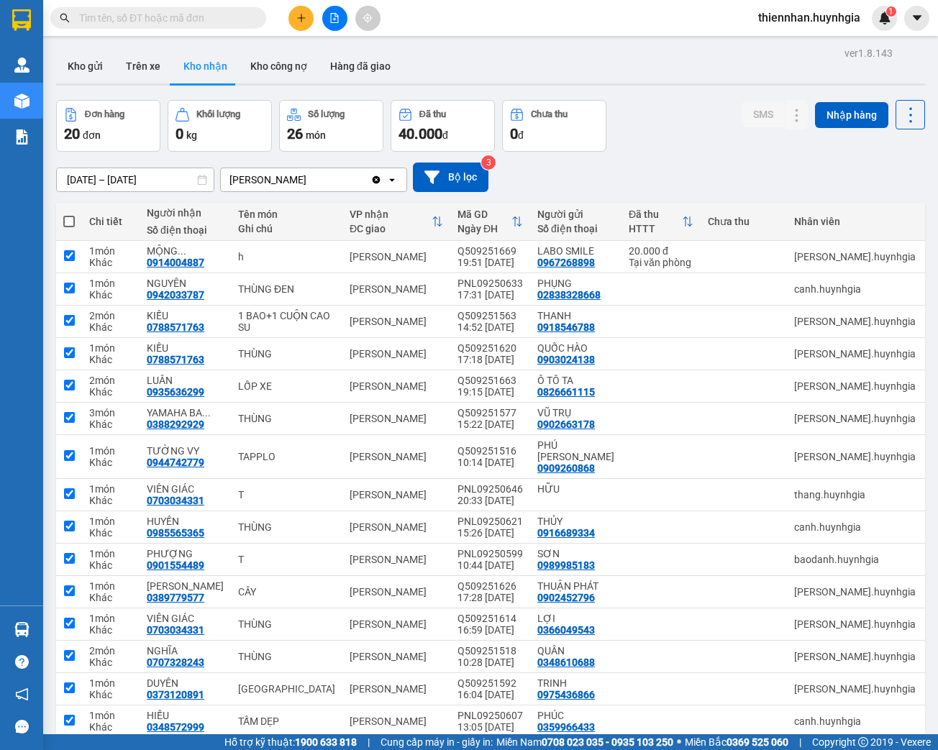
checkbox input "true"
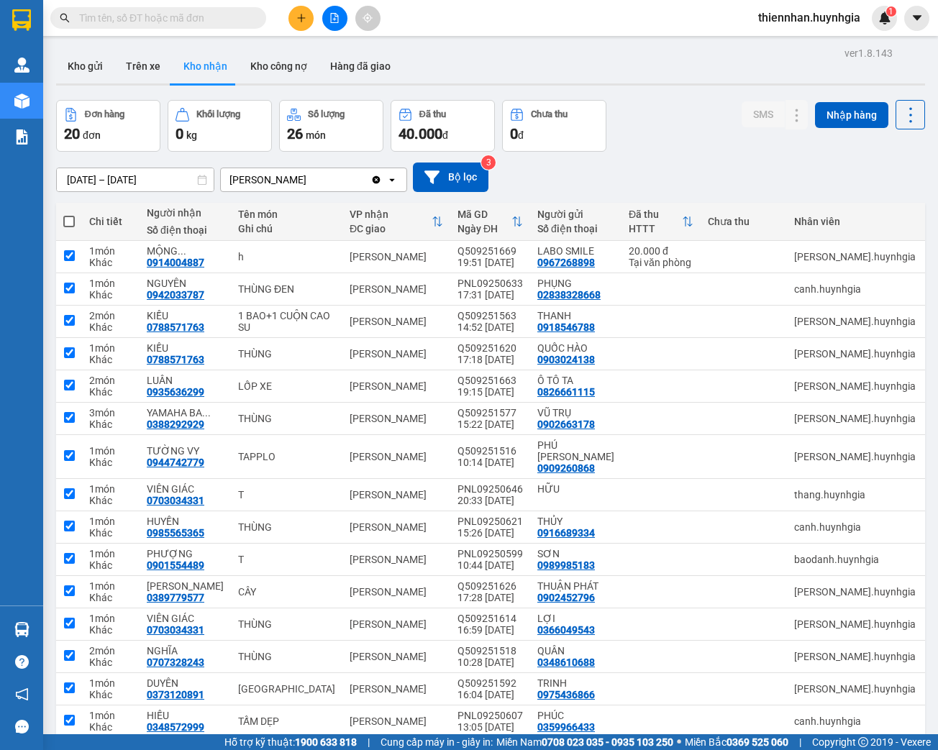
checkbox input "true"
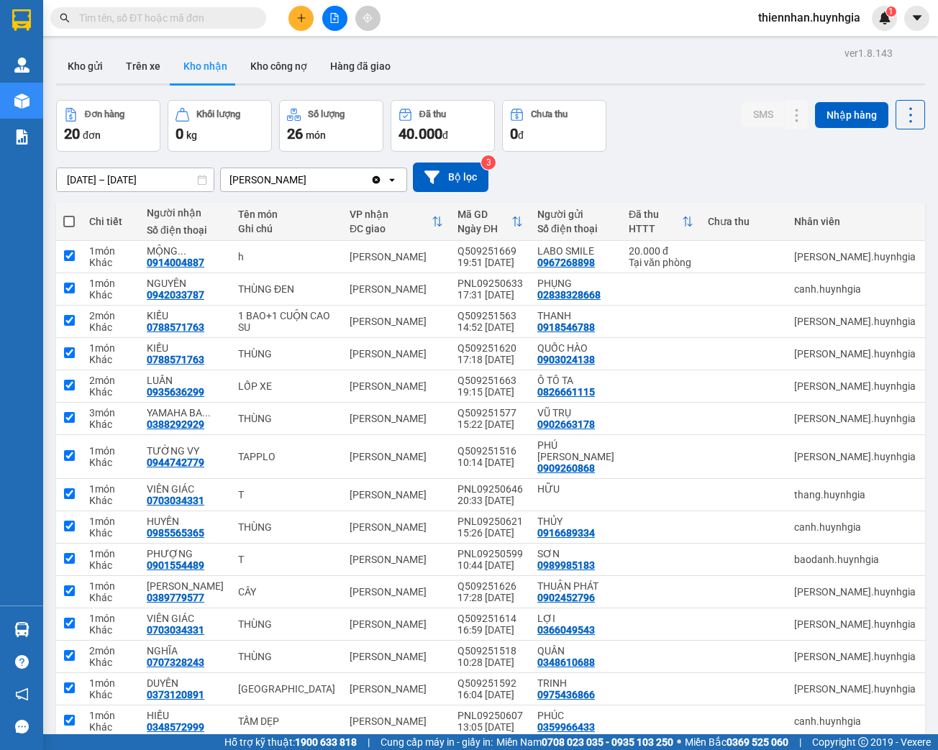
checkbox input "true"
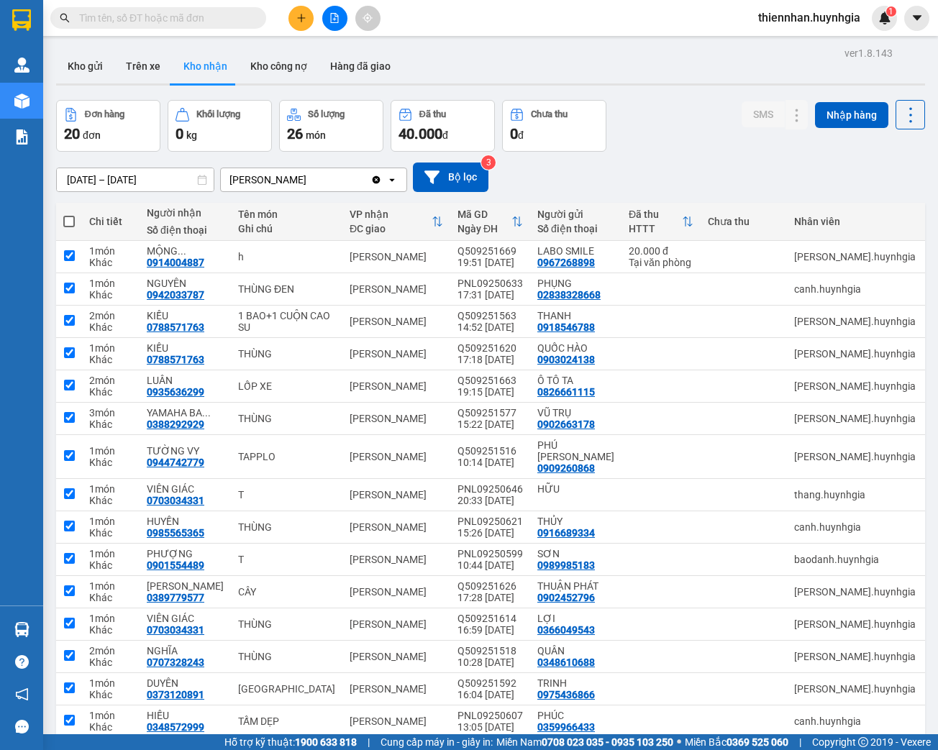
checkbox input "true"
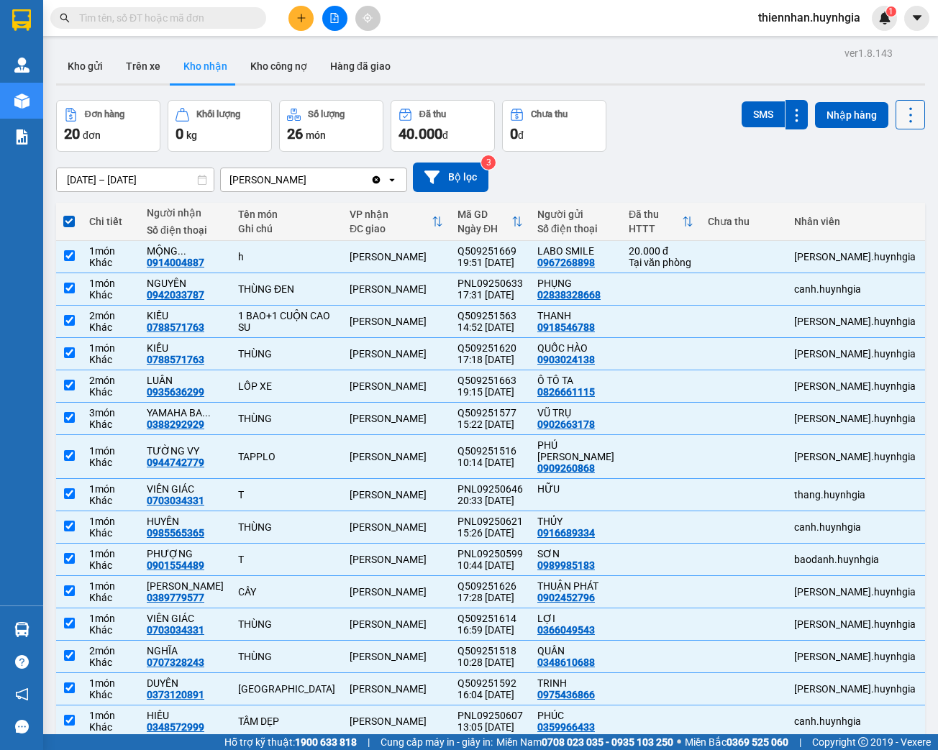
click at [911, 113] on icon at bounding box center [910, 115] width 20 height 20
click at [873, 146] on span "Xuất excel" at bounding box center [885, 153] width 46 height 14
click at [67, 221] on span at bounding box center [69, 222] width 12 height 12
click at [69, 214] on input "checkbox" at bounding box center [69, 214] width 0 height 0
checkbox input "false"
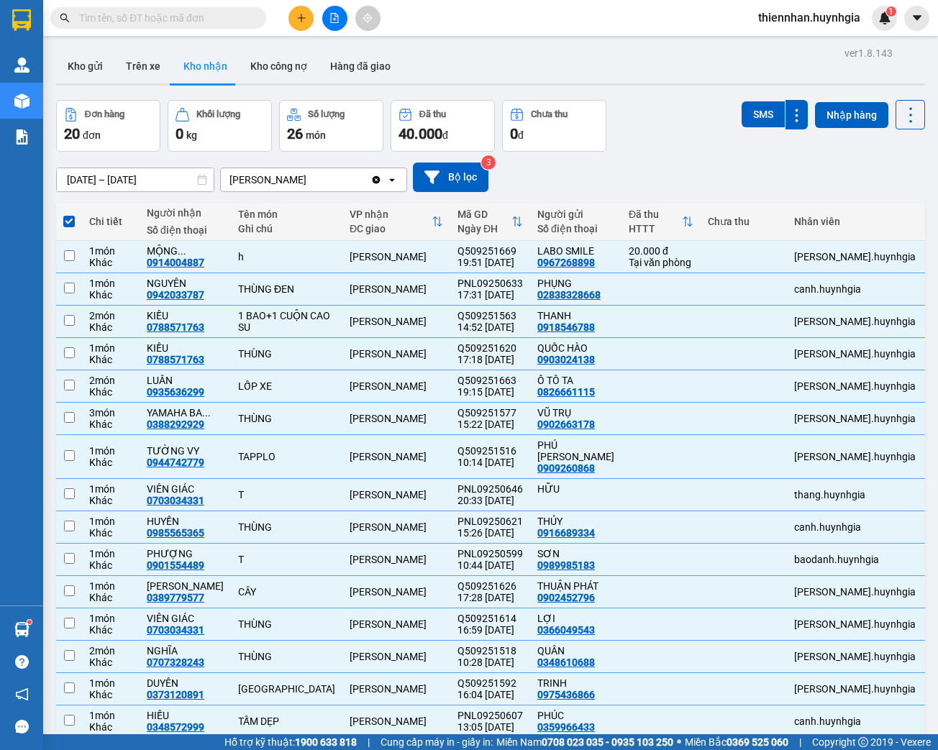
checkbox input "false"
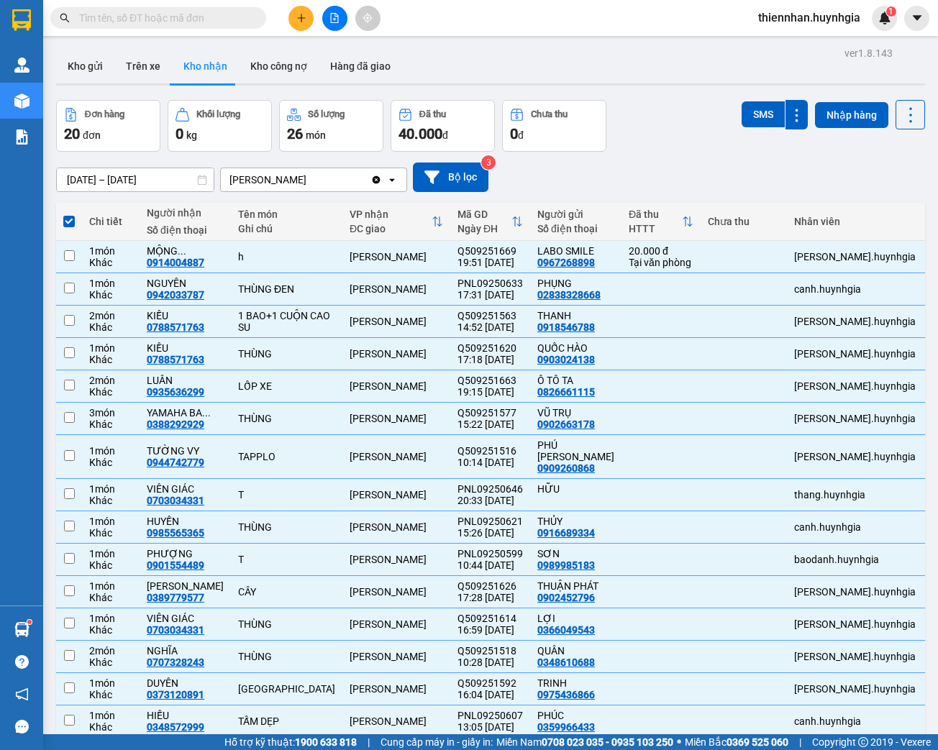
checkbox input "false"
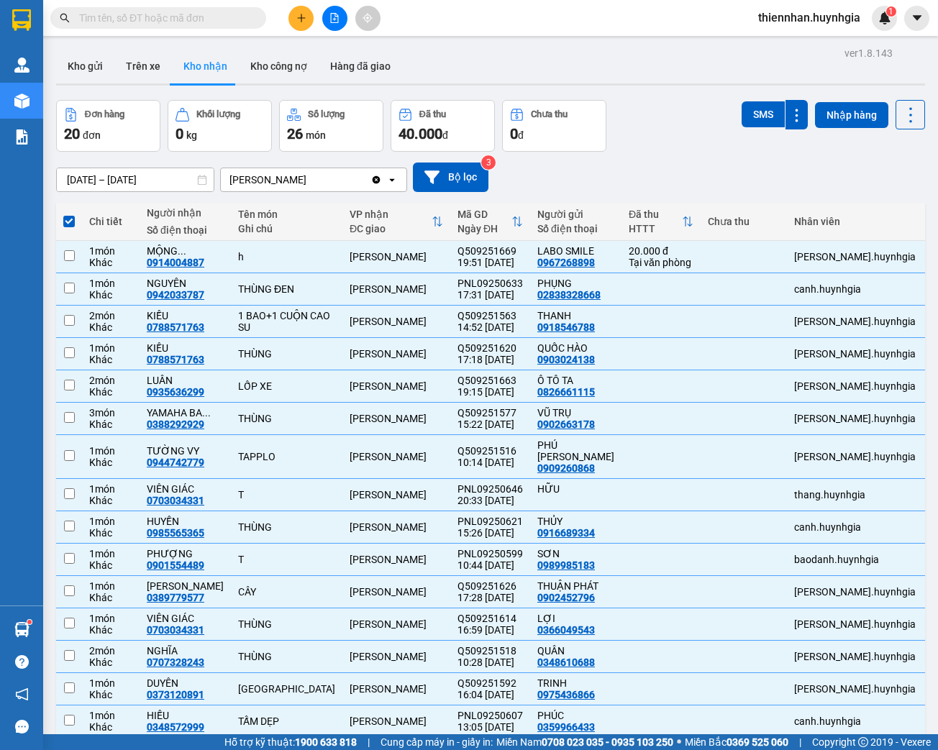
checkbox input "false"
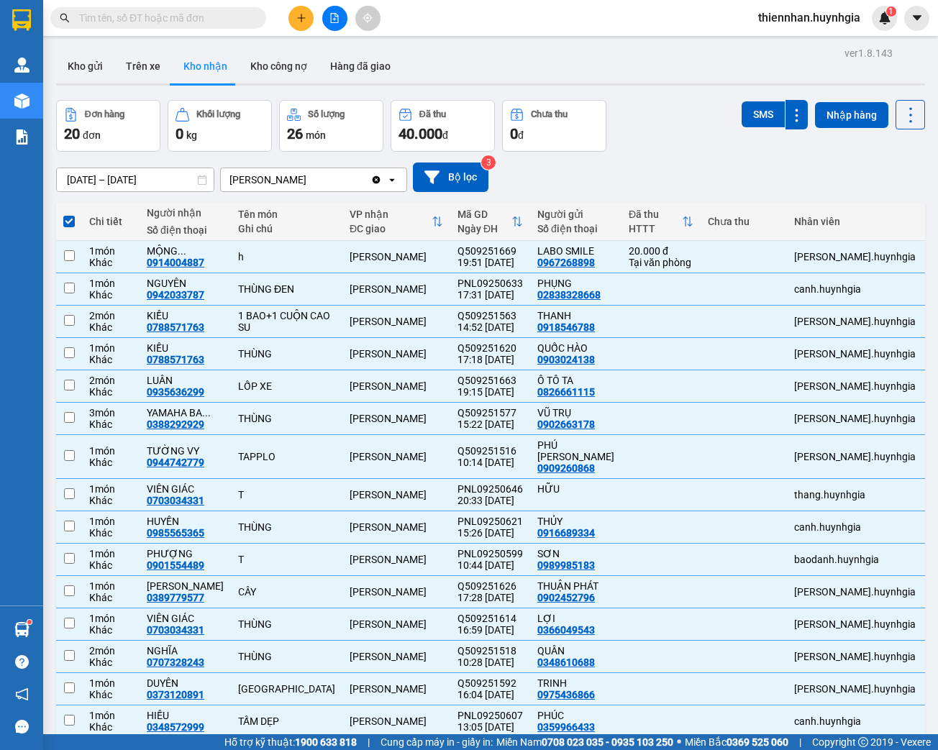
checkbox input "false"
